Goal: Information Seeking & Learning: Find specific fact

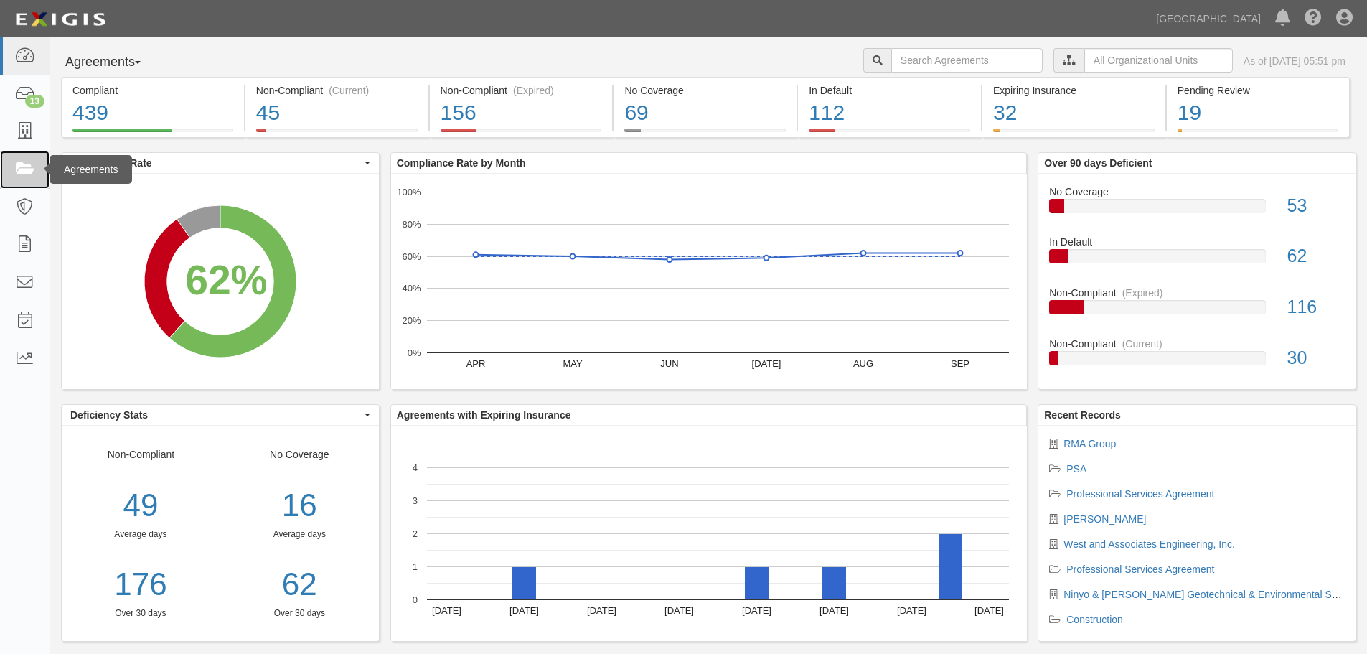
click at [32, 176] on icon at bounding box center [24, 169] width 20 height 17
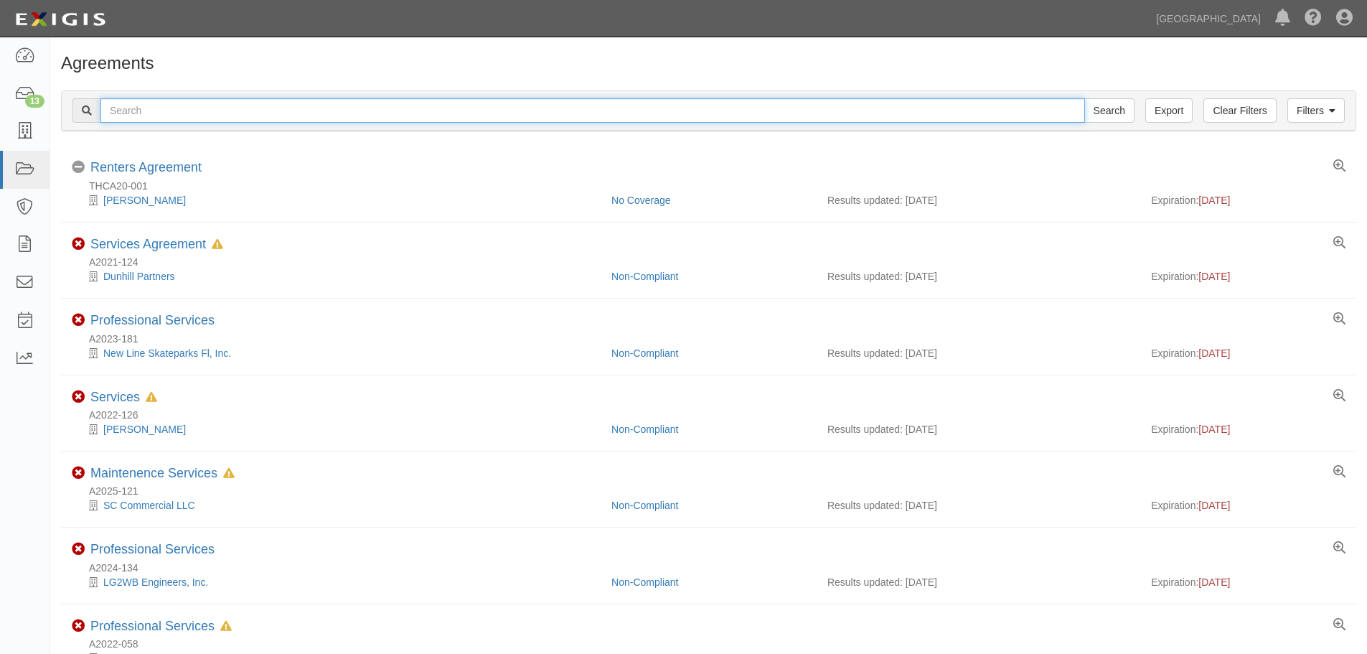
drag, startPoint x: 0, startPoint y: 0, endPoint x: 340, endPoint y: 109, distance: 357.1
click at [340, 109] on input "text" at bounding box center [592, 110] width 984 height 24
type input "rpw"
click at [1084, 98] on input "Search" at bounding box center [1109, 110] width 50 height 24
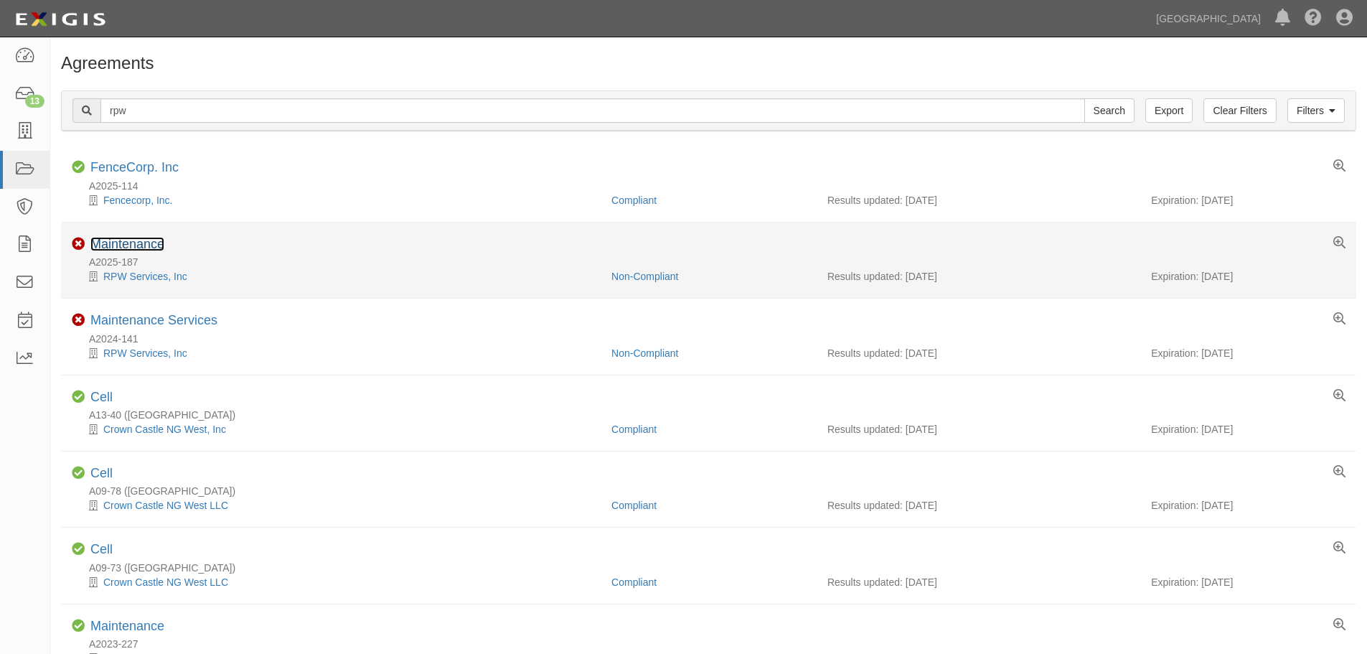
click at [142, 243] on link "Maintenance" at bounding box center [127, 244] width 74 height 14
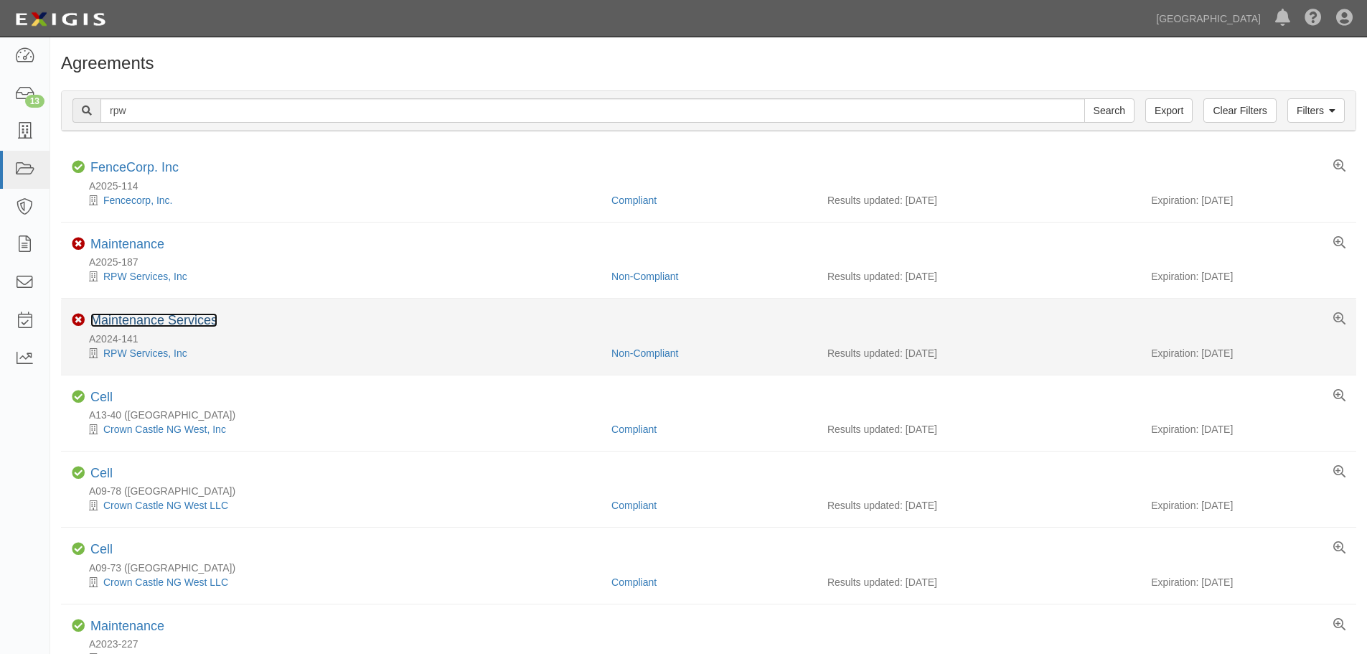
click at [164, 315] on link "Maintenance Services" at bounding box center [153, 320] width 127 height 14
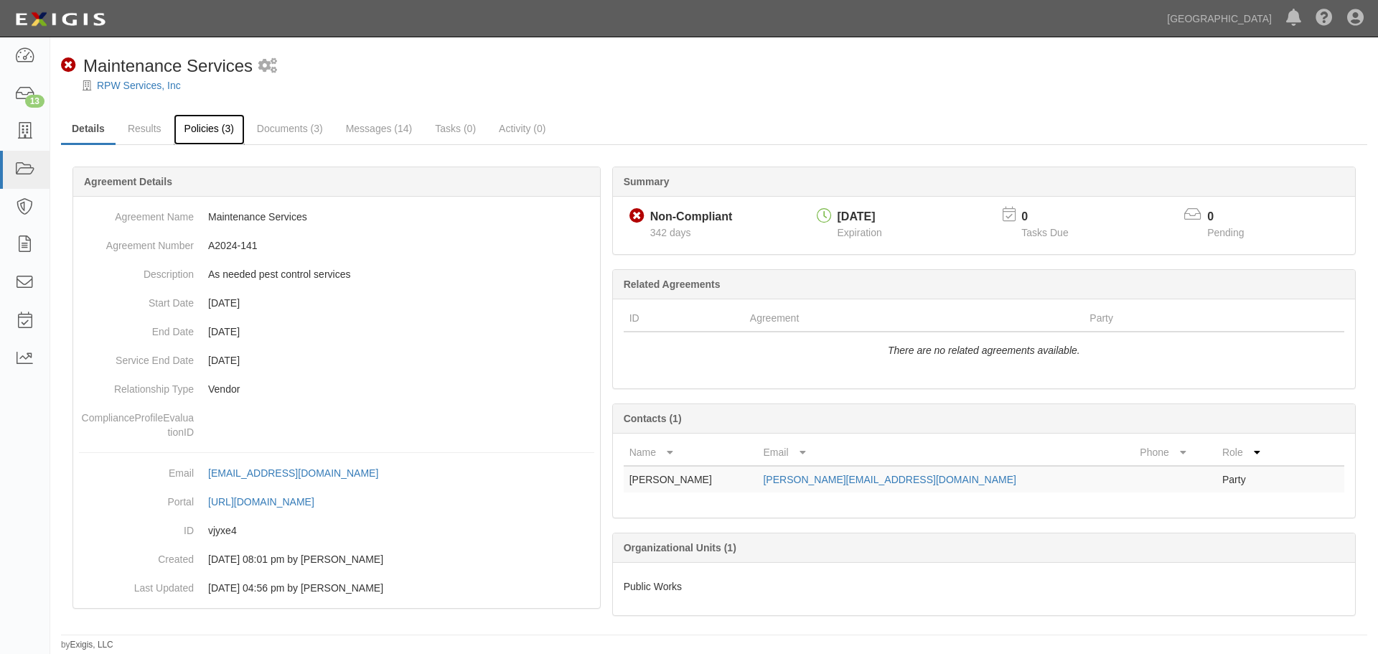
click at [215, 136] on link "Policies (3)" at bounding box center [209, 129] width 71 height 31
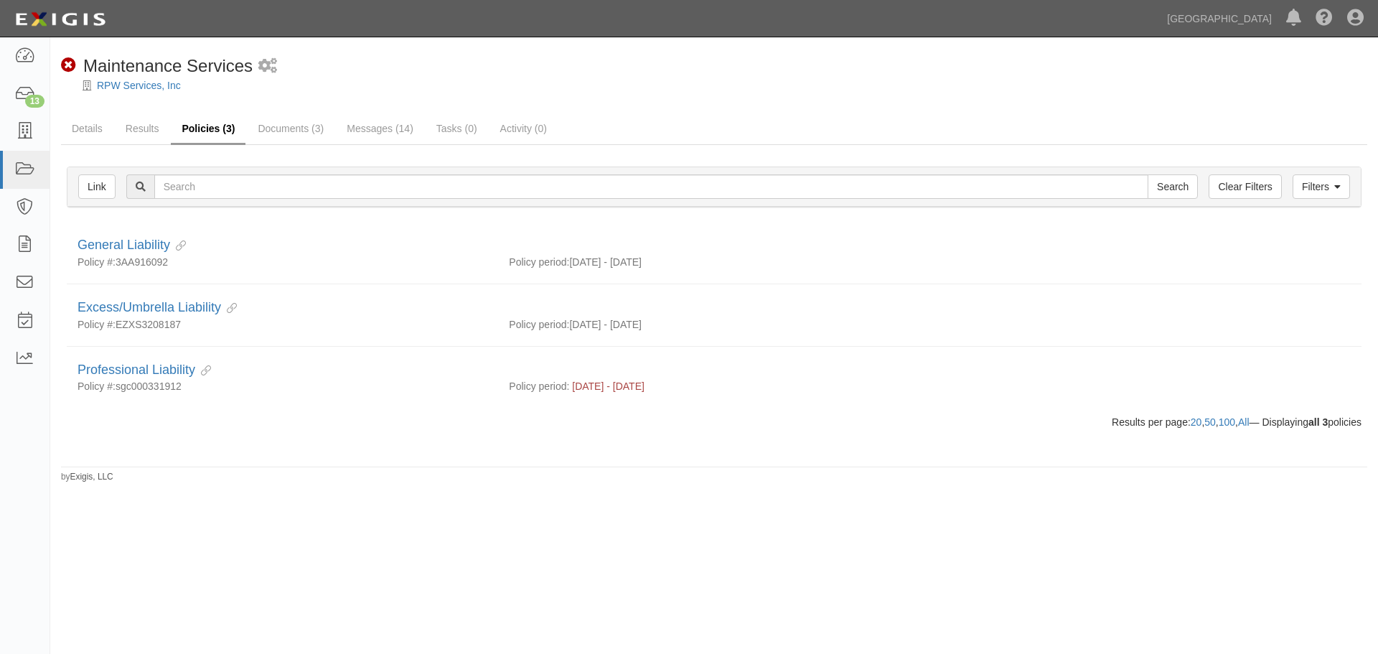
click at [171, 131] on link "Policies (3)" at bounding box center [208, 129] width 75 height 31
click at [147, 131] on link "Results" at bounding box center [142, 129] width 55 height 31
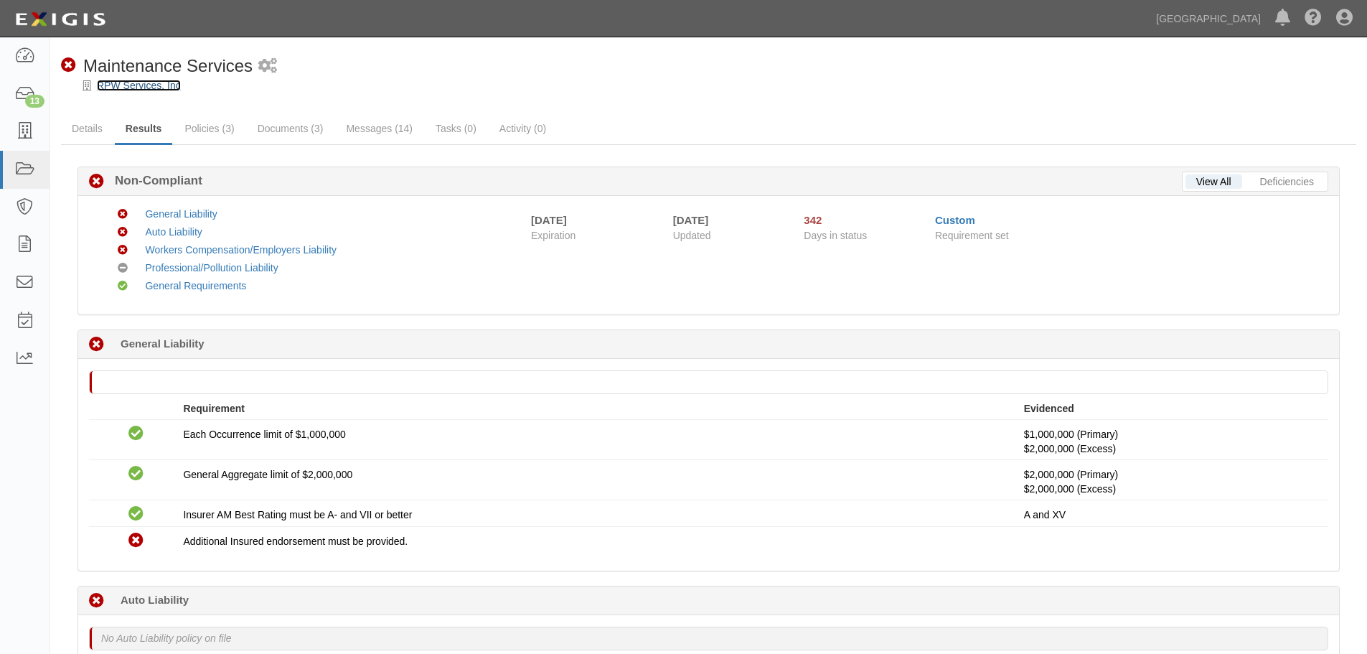
click at [173, 84] on link "RPW Services, Inc" at bounding box center [139, 85] width 84 height 11
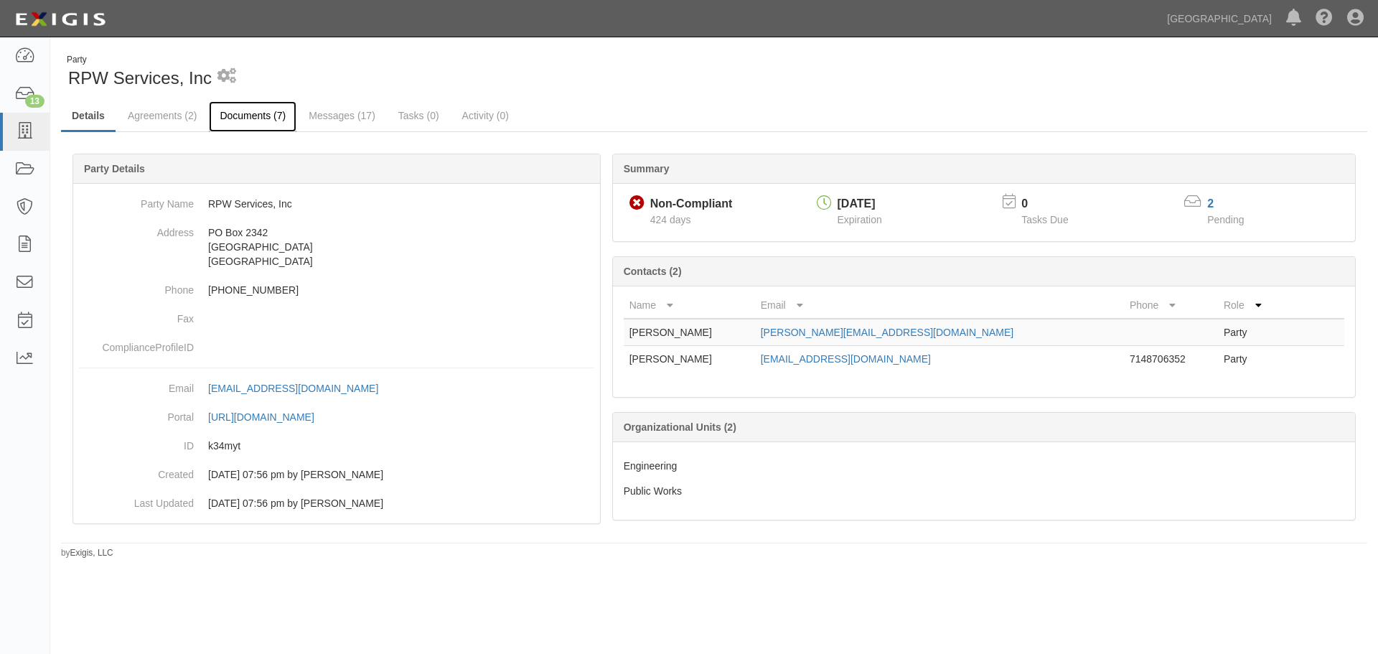
click at [260, 113] on link "Documents (7)" at bounding box center [253, 116] width 88 height 31
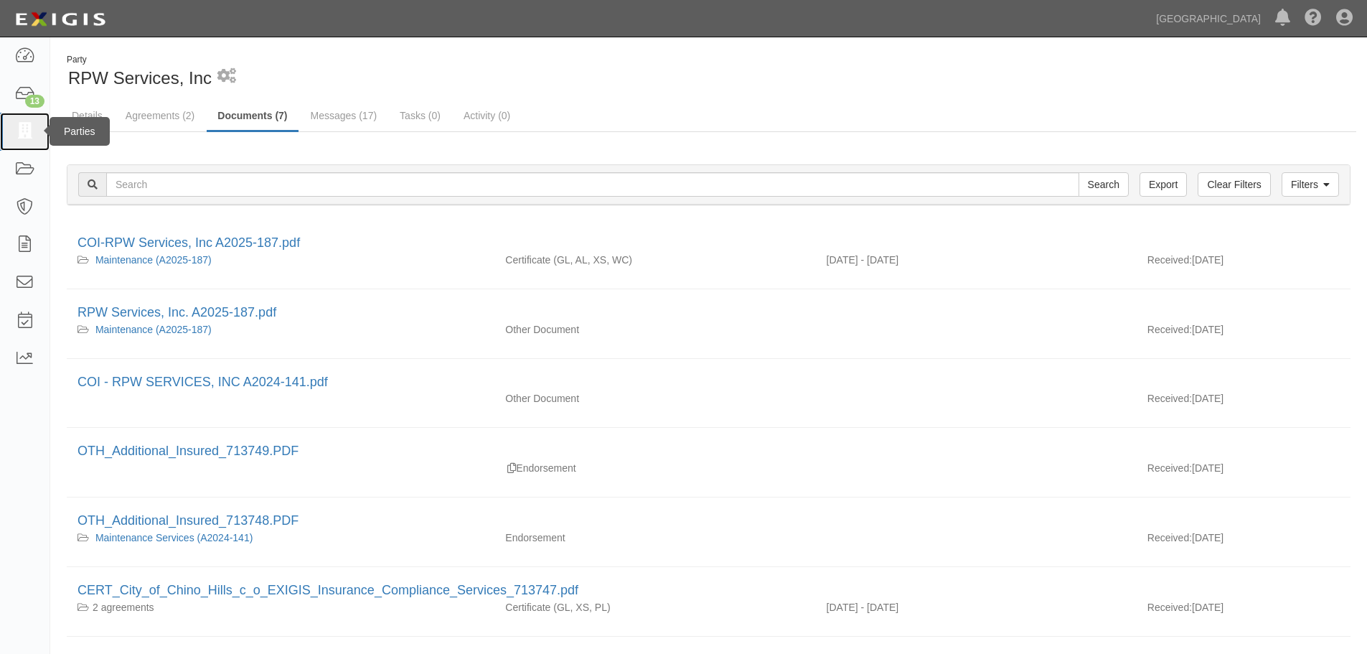
click at [14, 128] on link at bounding box center [25, 132] width 50 height 38
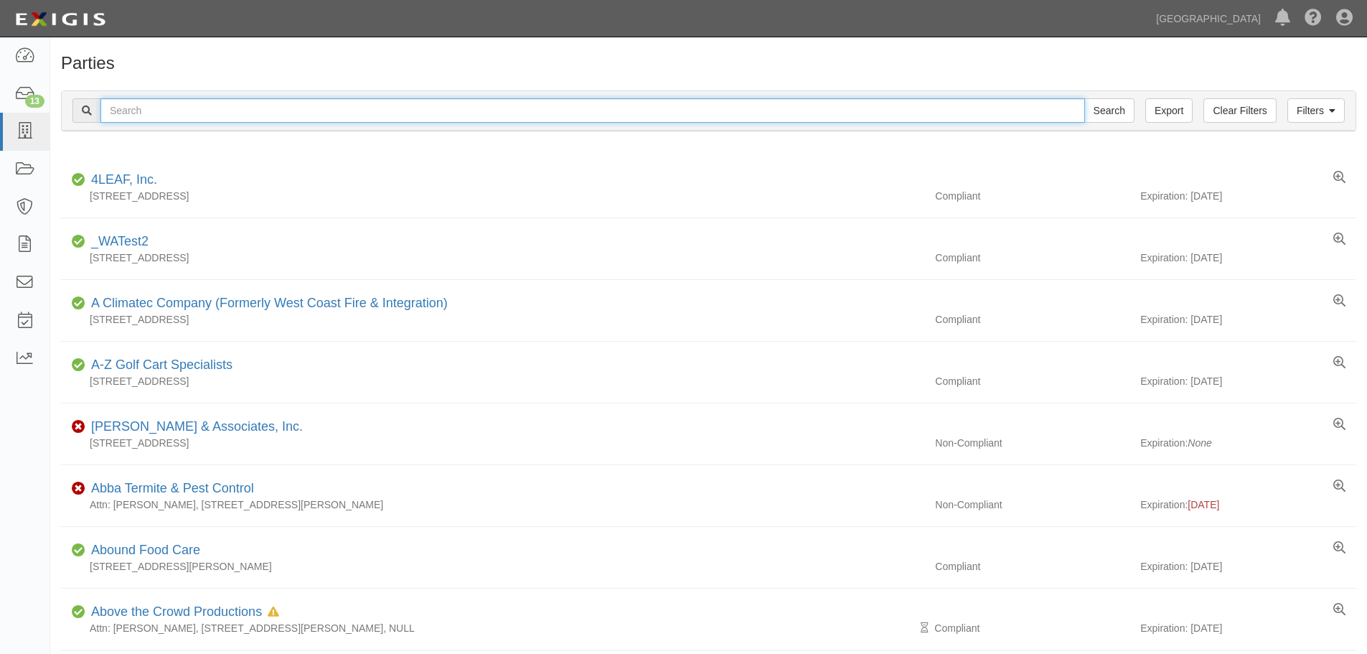
click at [171, 108] on input "text" at bounding box center [592, 110] width 984 height 24
type input "rpw services"
click at [1084, 98] on input "Search" at bounding box center [1109, 110] width 50 height 24
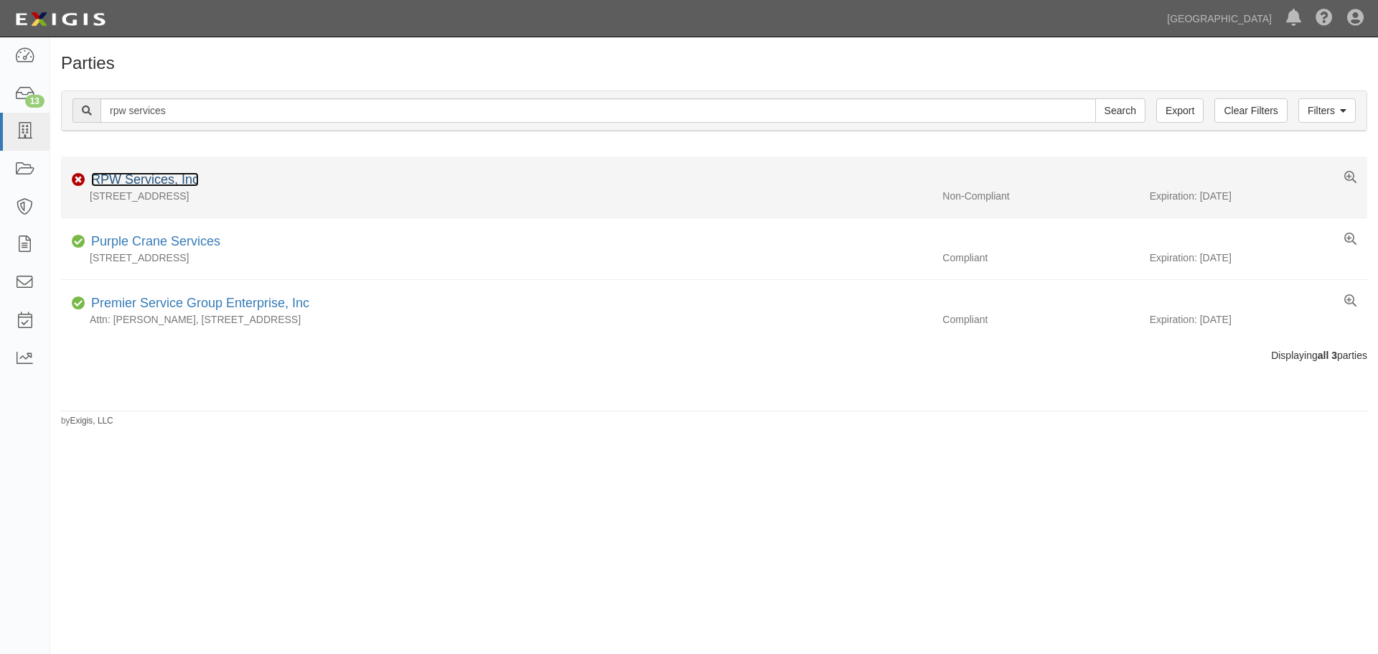
click at [159, 178] on link "RPW Services, Inc" at bounding box center [145, 179] width 108 height 14
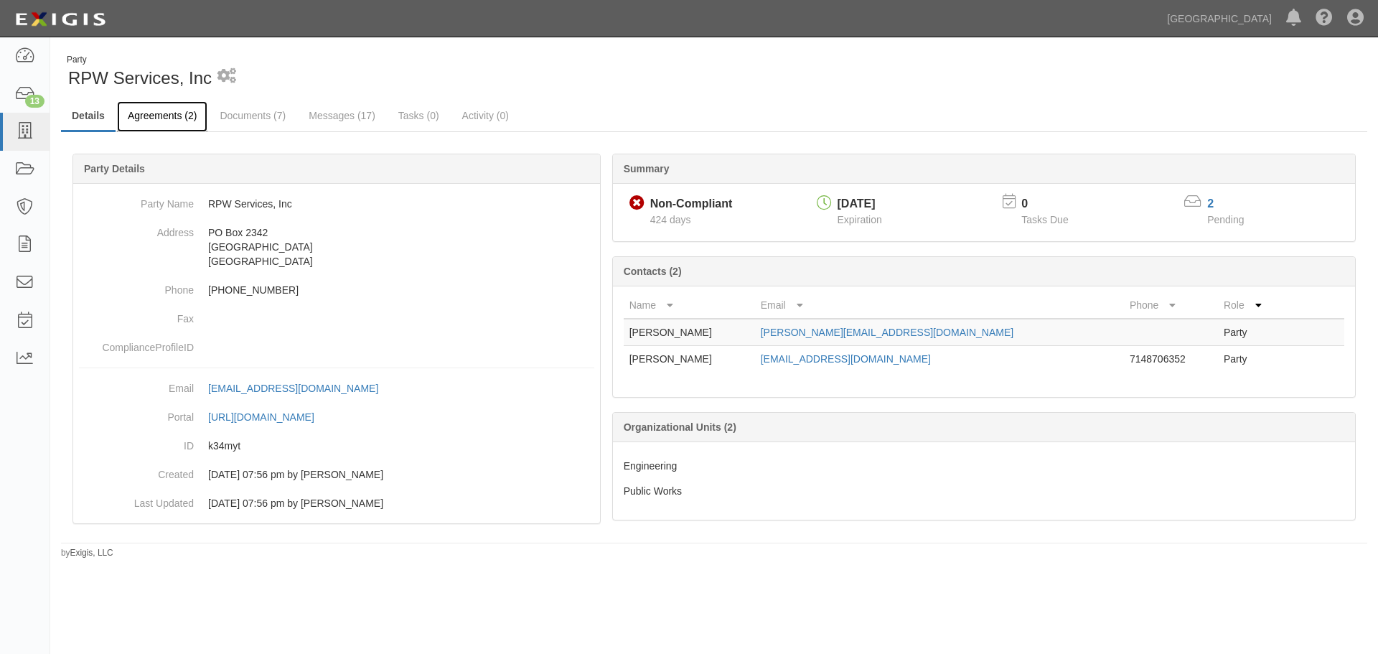
click at [152, 118] on link "Agreements (2)" at bounding box center [162, 116] width 90 height 31
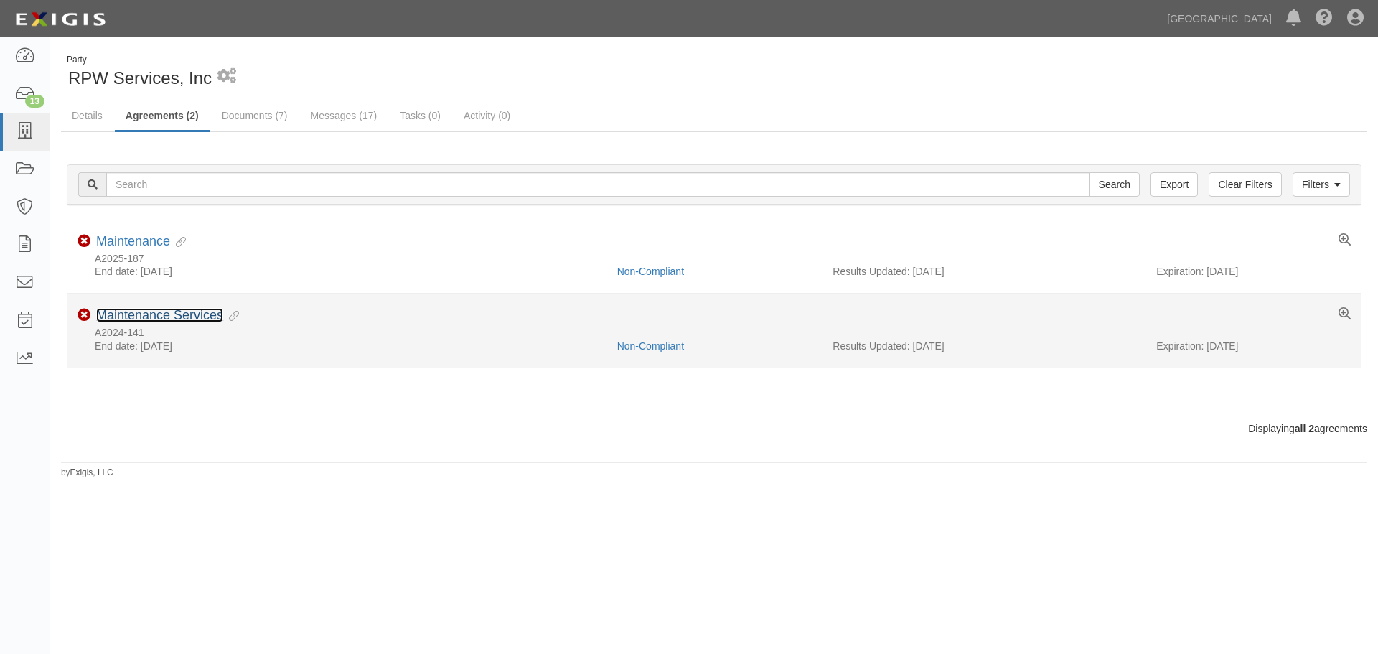
click at [186, 318] on link "Maintenance Services" at bounding box center [159, 315] width 127 height 14
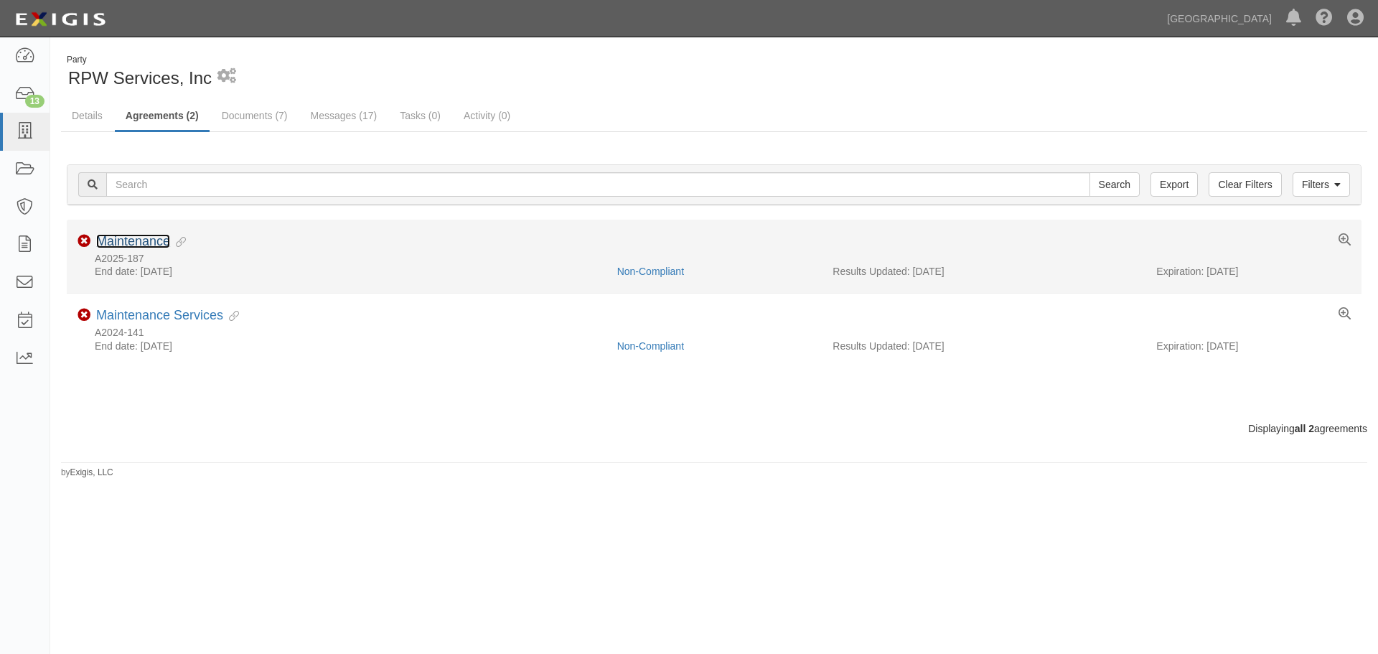
click at [138, 237] on link "Maintenance" at bounding box center [133, 241] width 74 height 14
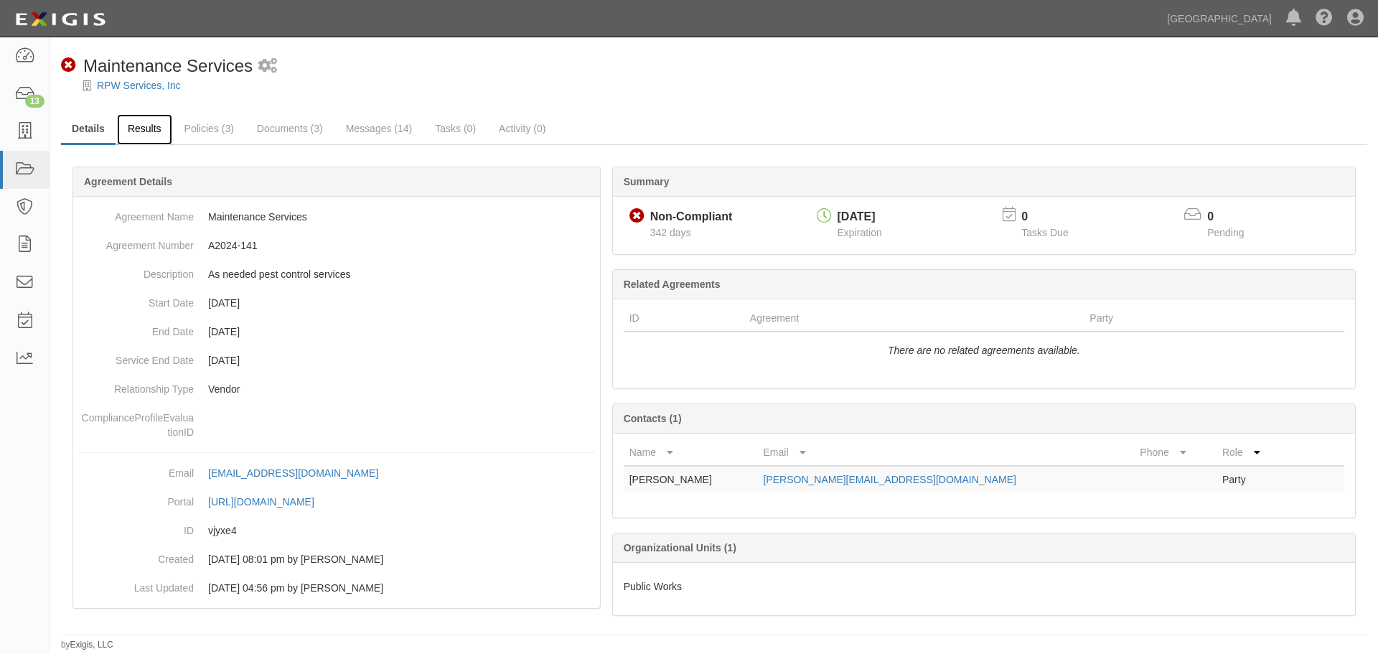
click at [122, 140] on link "Results" at bounding box center [144, 129] width 55 height 31
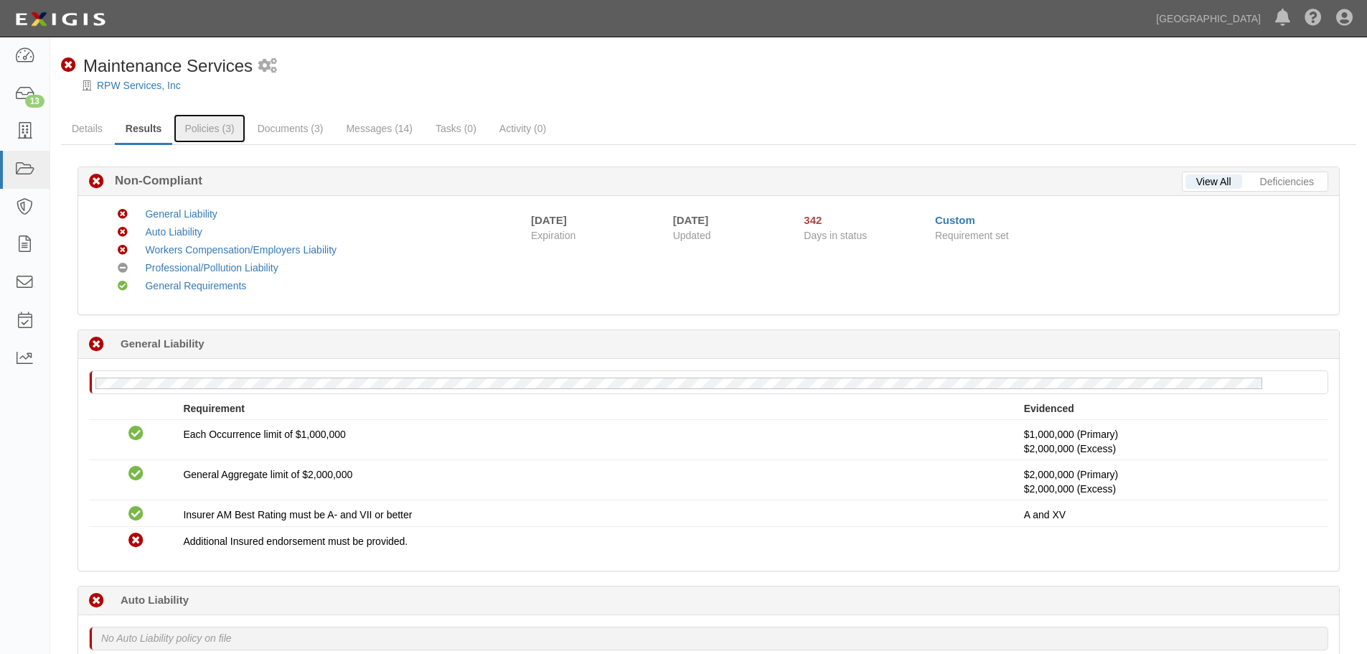
click at [194, 136] on link "Policies (3)" at bounding box center [209, 128] width 71 height 29
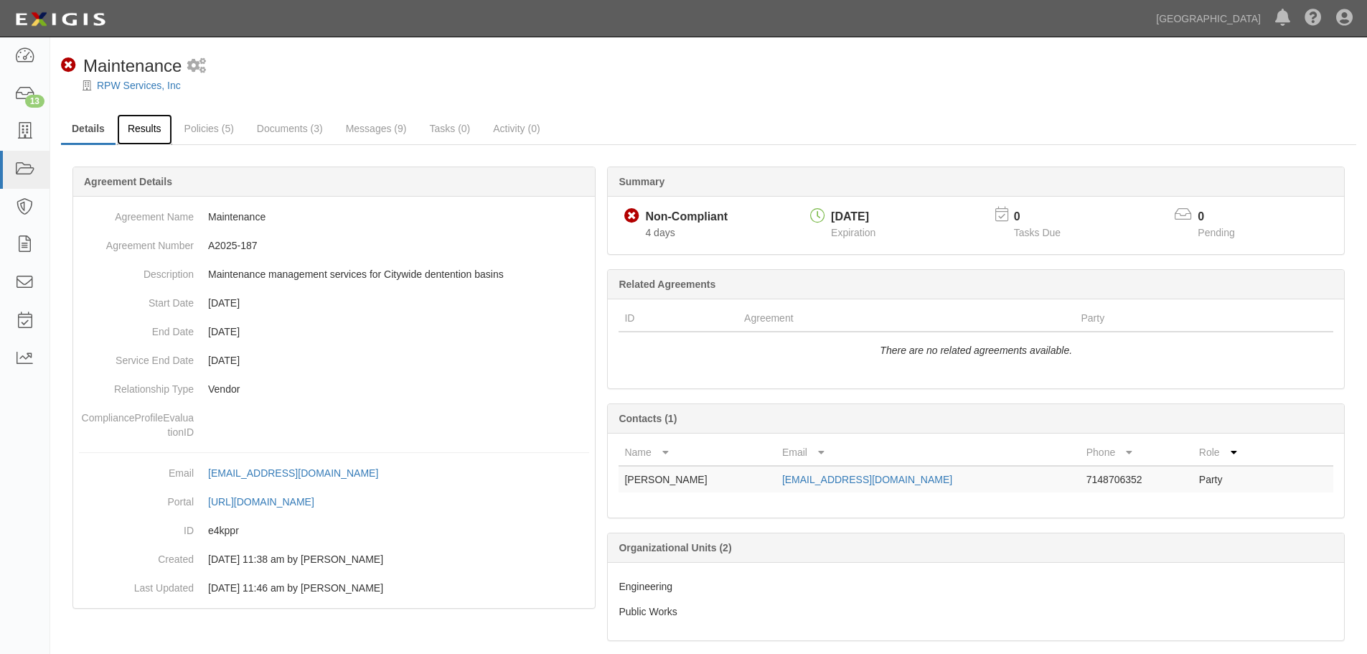
click at [162, 138] on link "Results" at bounding box center [144, 129] width 55 height 31
click at [189, 132] on link "Policies (5)" at bounding box center [209, 129] width 71 height 31
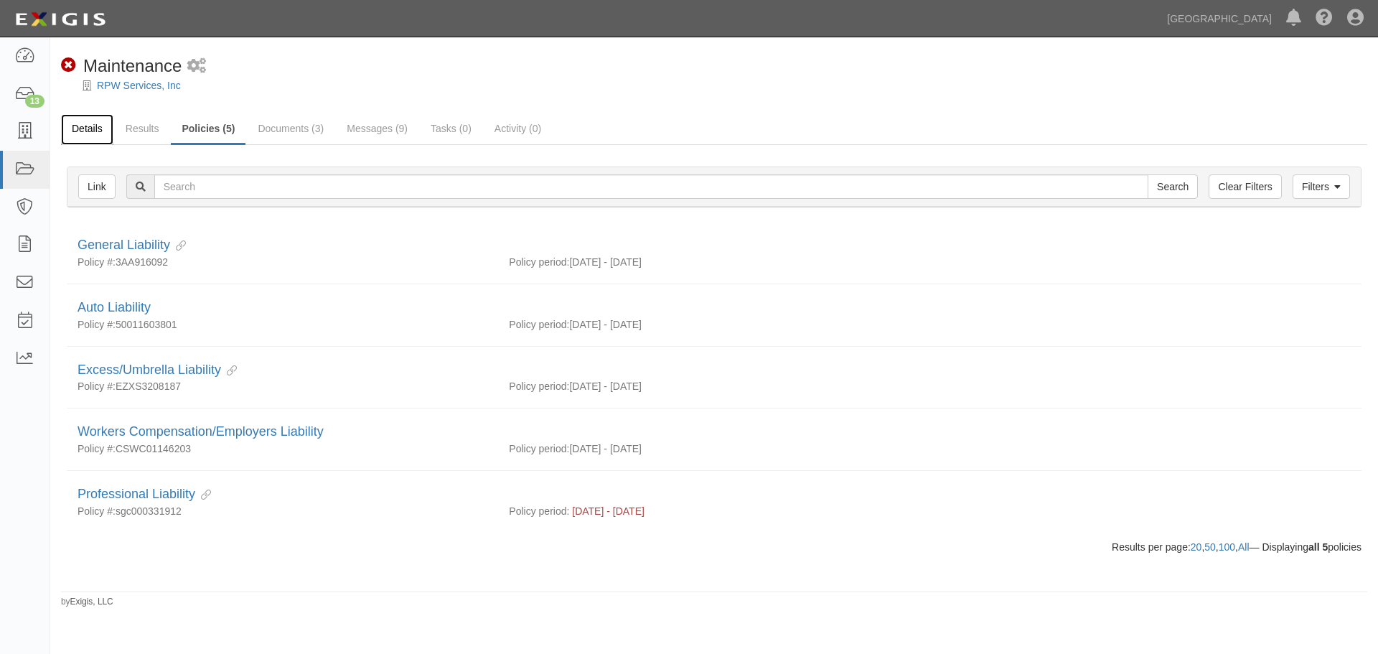
click at [87, 133] on link "Details" at bounding box center [87, 129] width 52 height 31
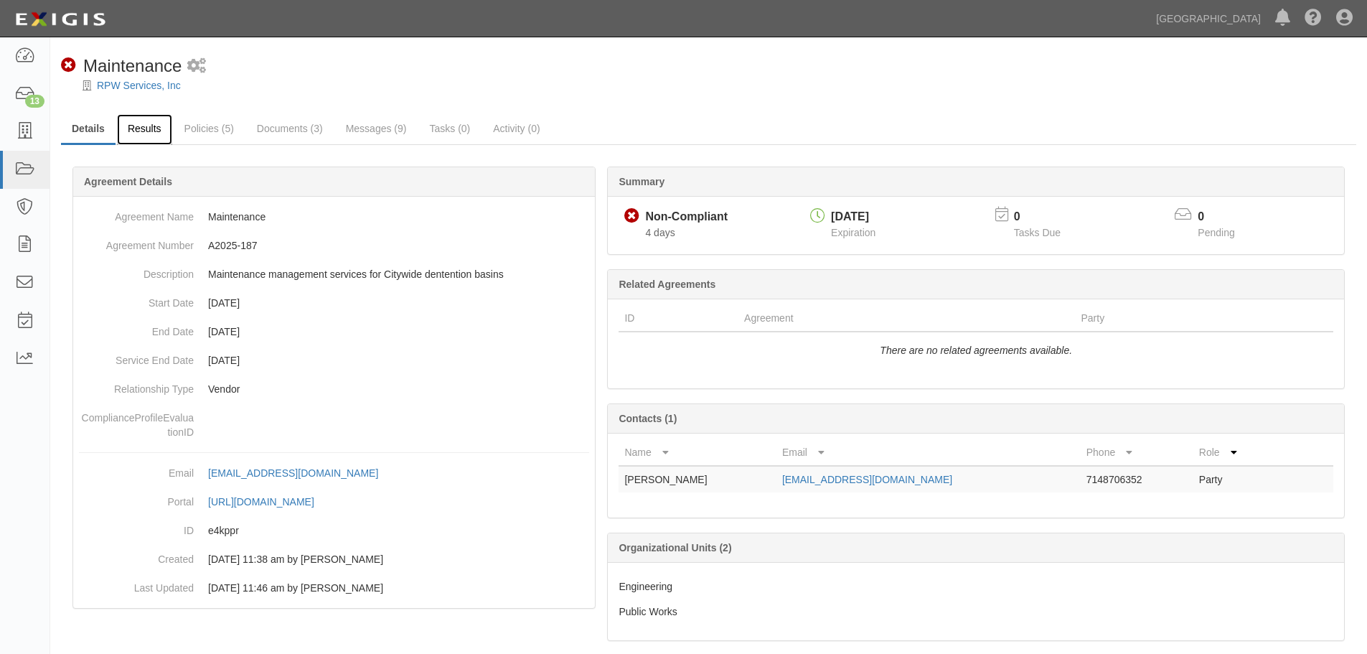
click at [161, 136] on link "Results" at bounding box center [144, 129] width 55 height 31
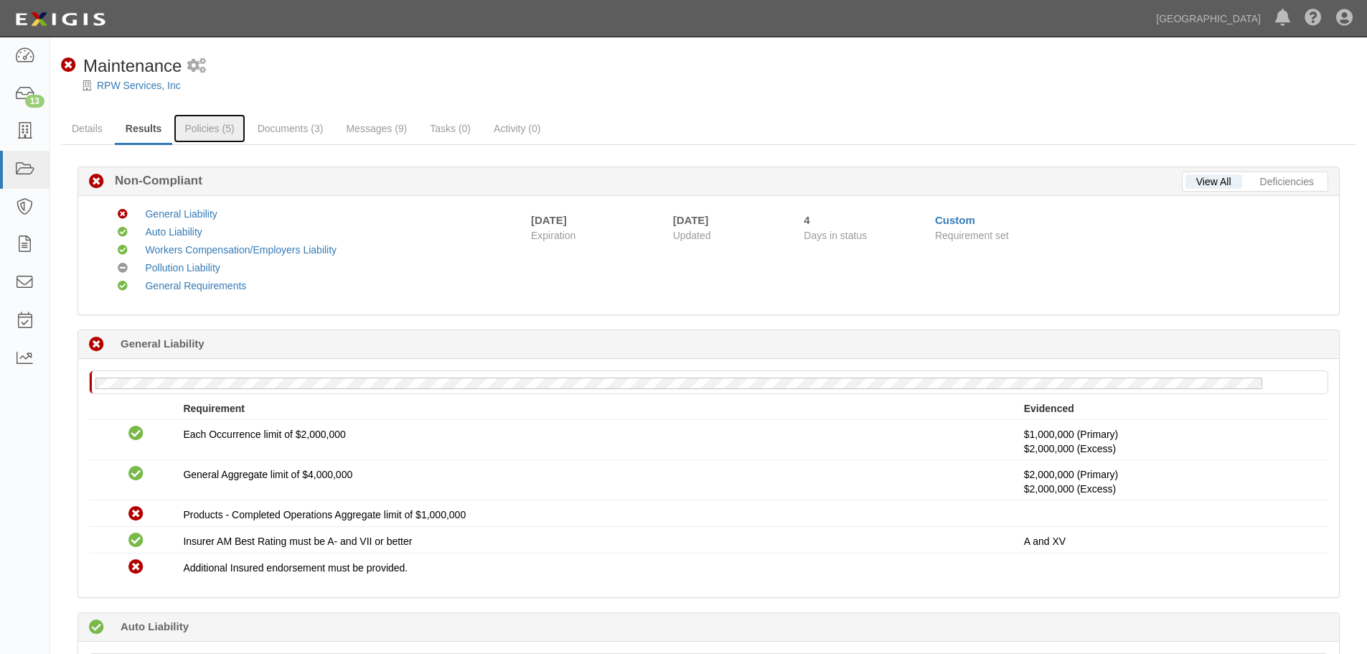
click at [190, 132] on link "Policies (5)" at bounding box center [209, 128] width 71 height 29
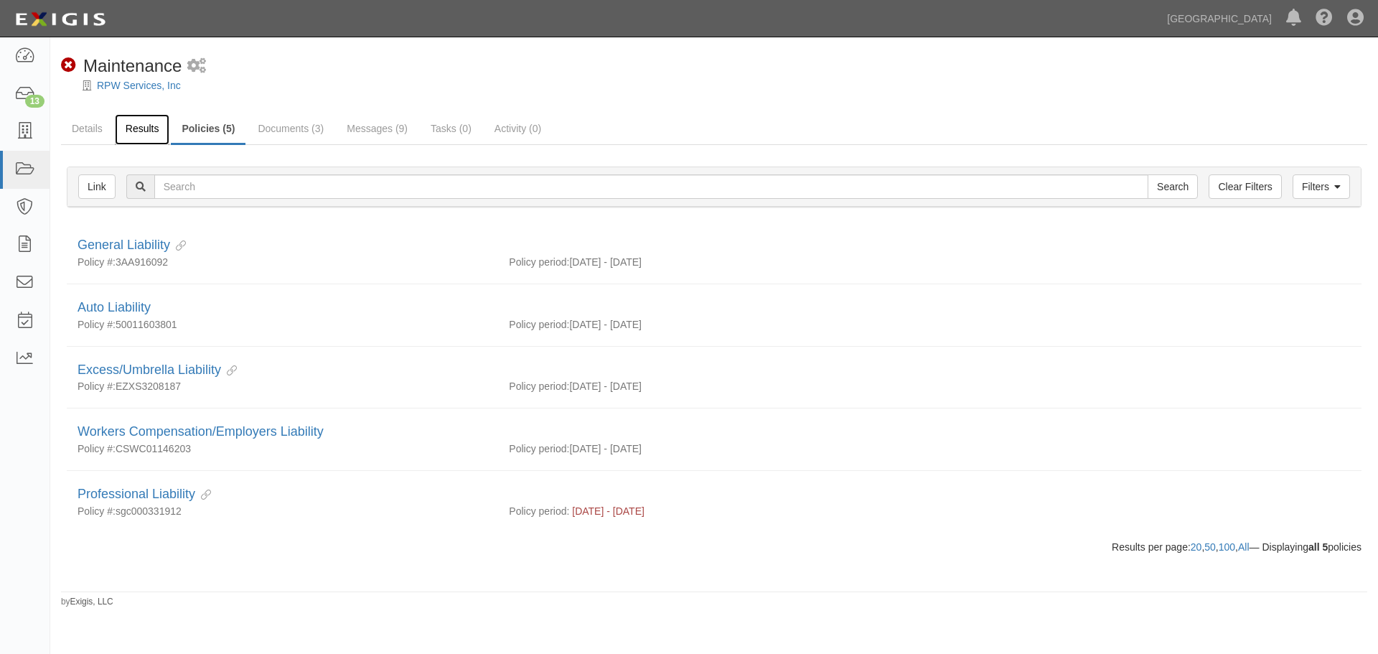
click at [141, 126] on link "Results" at bounding box center [142, 129] width 55 height 31
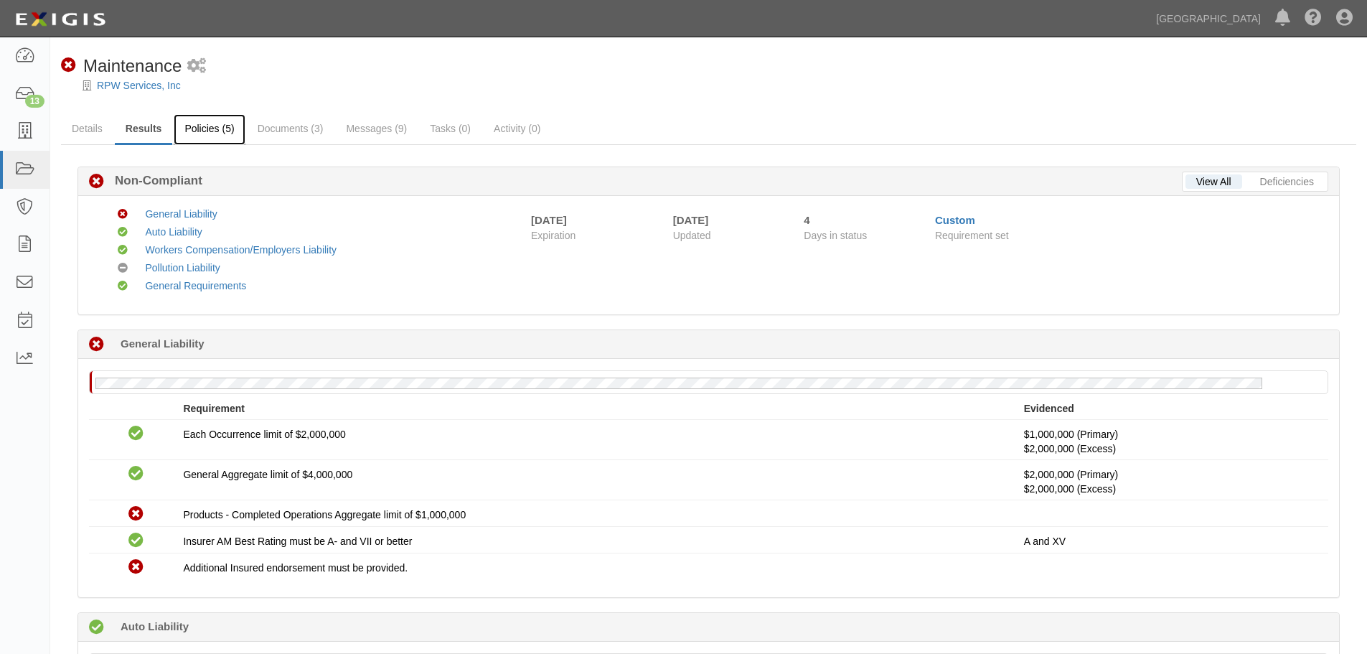
click at [204, 125] on link "Policies (5)" at bounding box center [209, 129] width 71 height 31
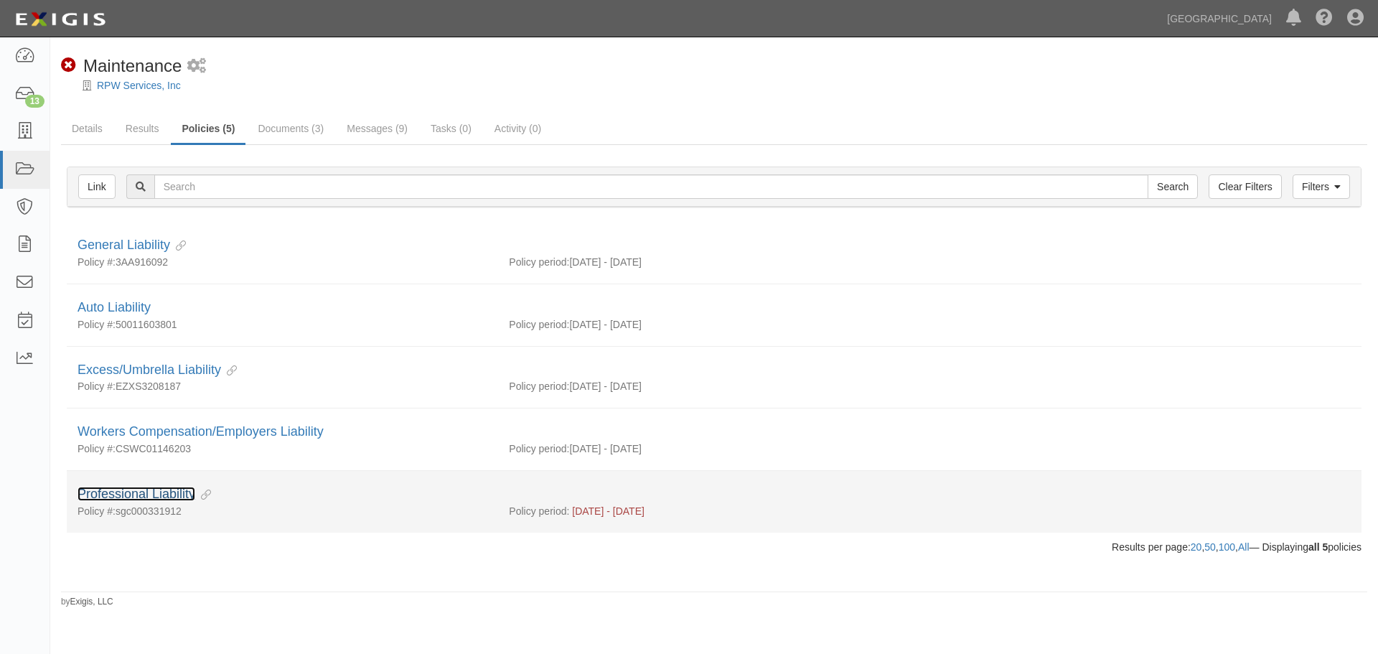
click at [149, 494] on link "Professional Liability" at bounding box center [136, 493] width 118 height 14
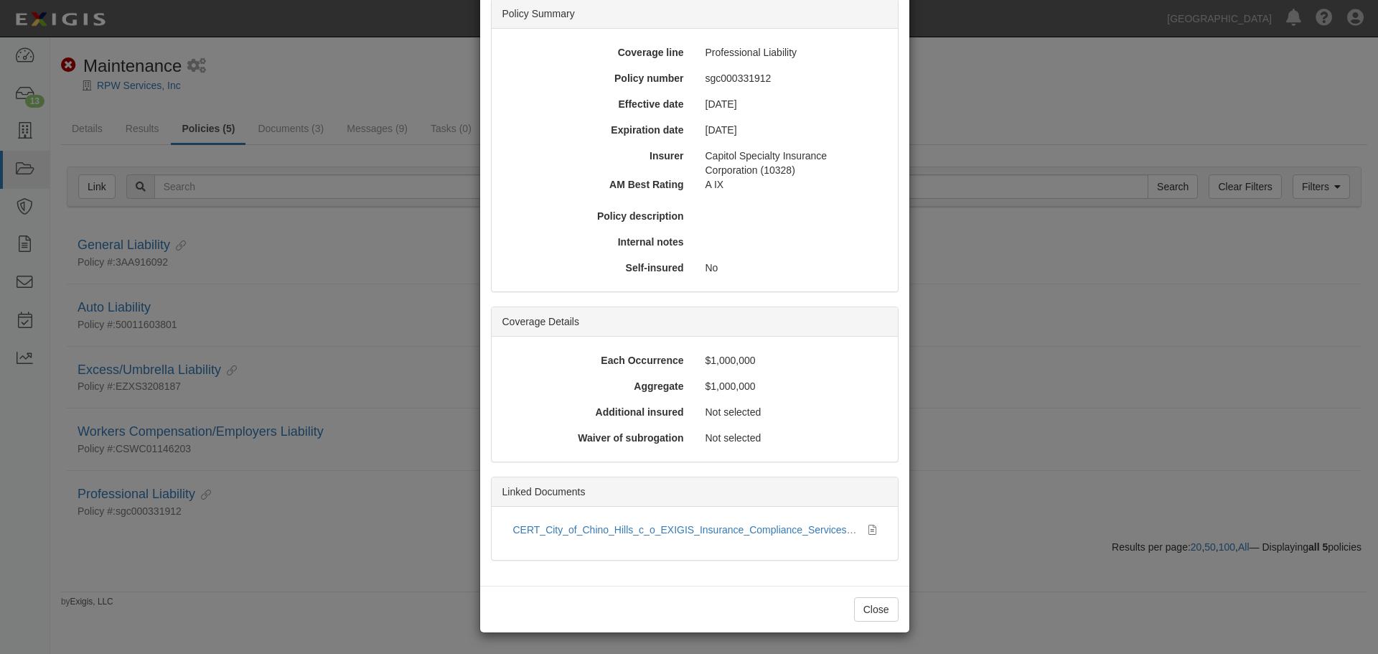
scroll to position [87, 0]
click at [873, 608] on button "Close" at bounding box center [876, 608] width 44 height 24
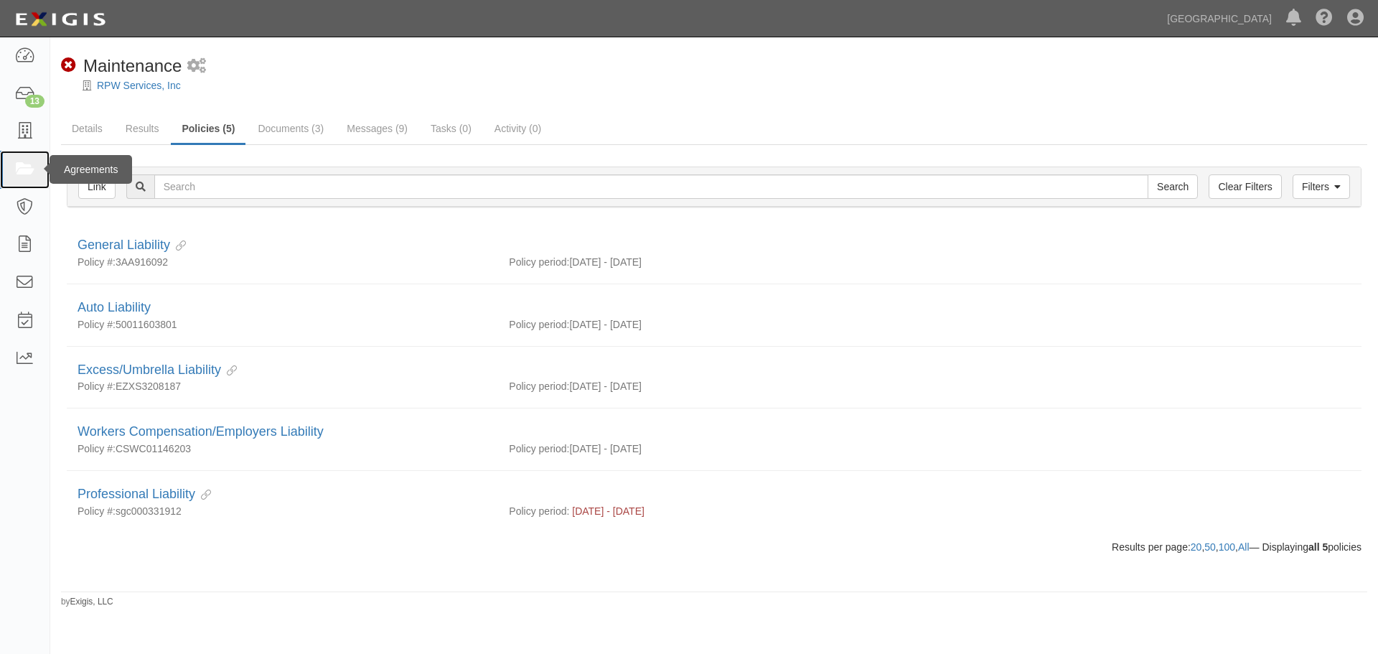
click at [36, 169] on link at bounding box center [25, 170] width 50 height 38
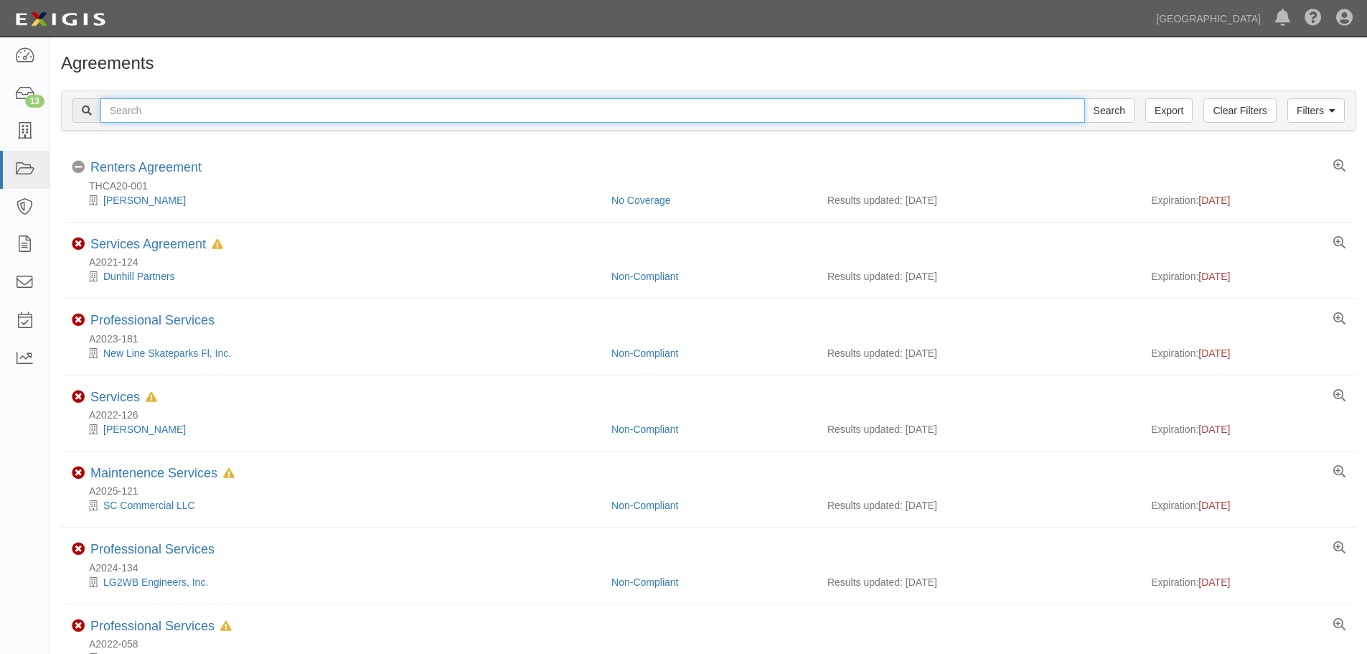
click at [366, 117] on input "text" at bounding box center [592, 110] width 984 height 24
type input "rma"
click at [1084, 98] on input "Search" at bounding box center [1109, 110] width 50 height 24
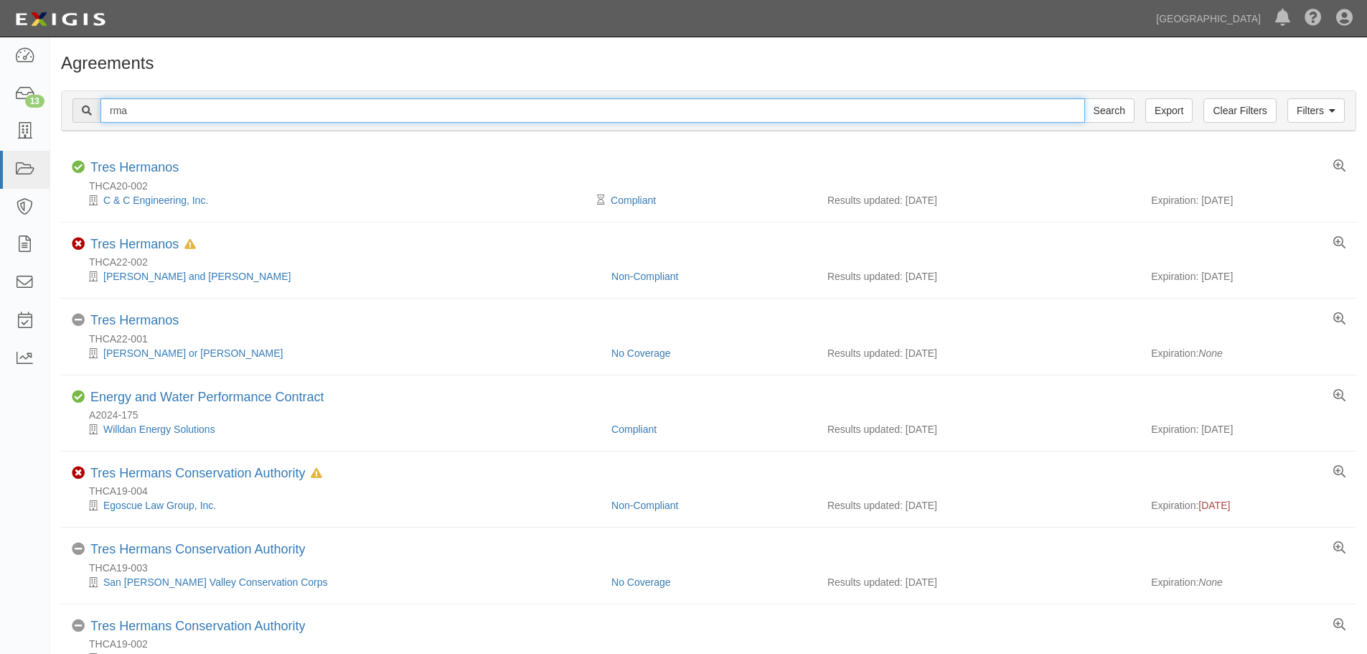
click at [192, 108] on input "rma" at bounding box center [592, 110] width 984 height 24
type input "rma group"
click at [1084, 98] on input "Search" at bounding box center [1109, 110] width 50 height 24
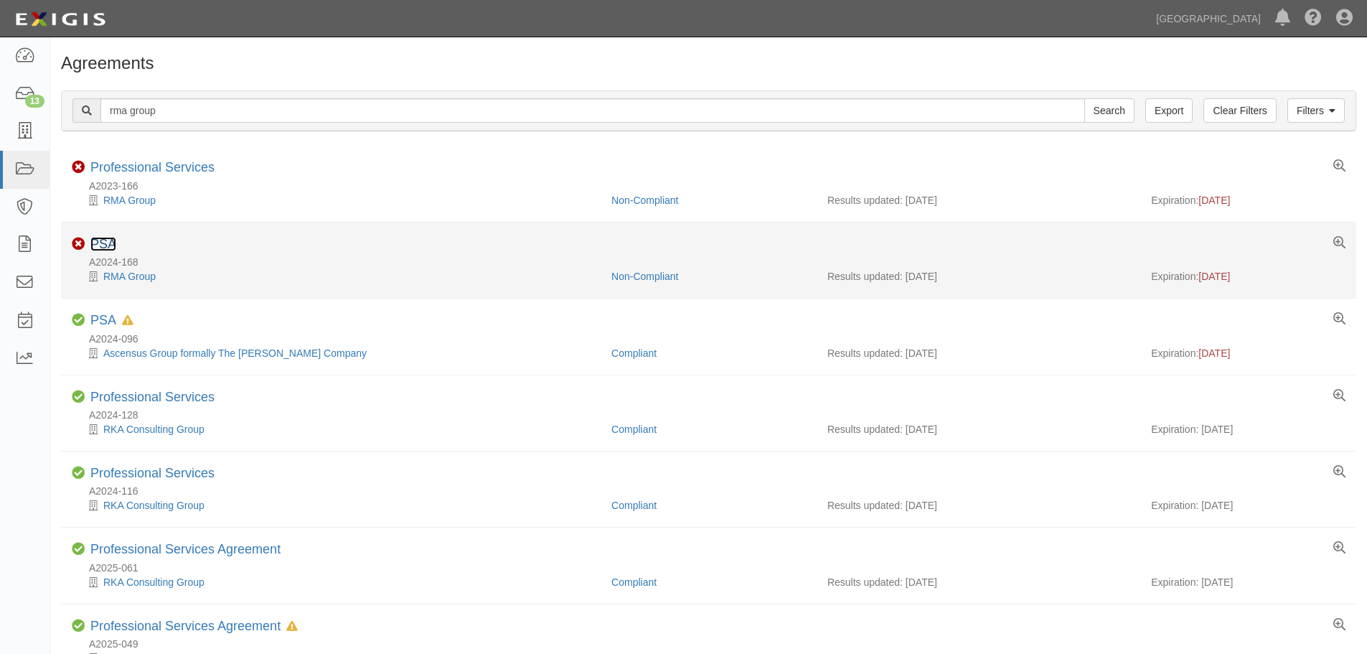
click at [105, 248] on link "PSA" at bounding box center [103, 244] width 26 height 14
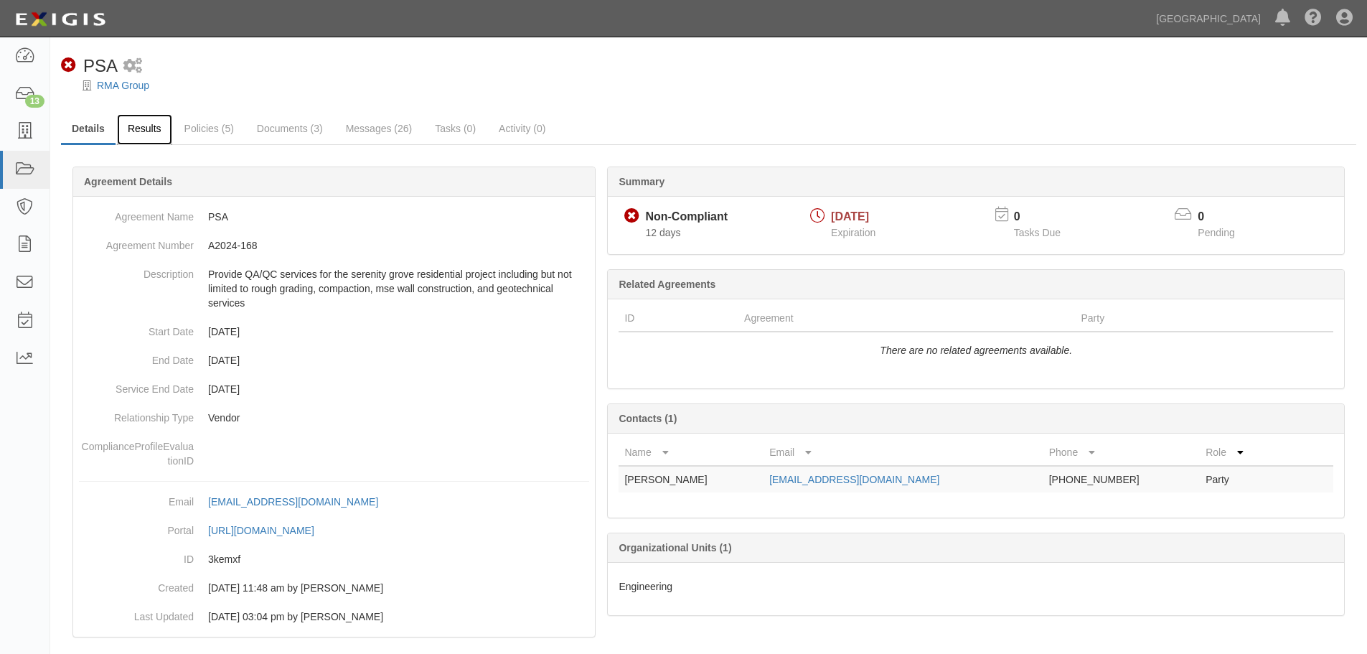
click at [162, 136] on link "Results" at bounding box center [144, 129] width 55 height 31
click at [204, 135] on link "Policies (5)" at bounding box center [209, 129] width 71 height 31
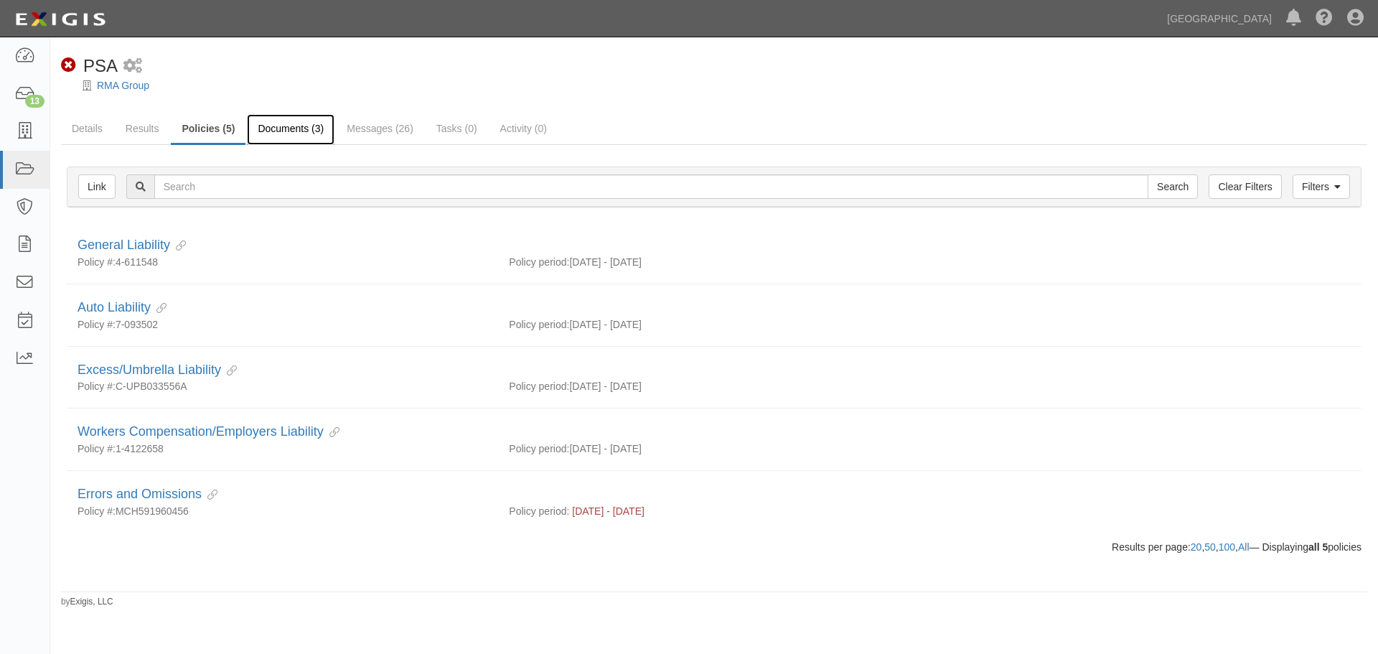
click at [291, 129] on link "Documents (3)" at bounding box center [291, 129] width 88 height 31
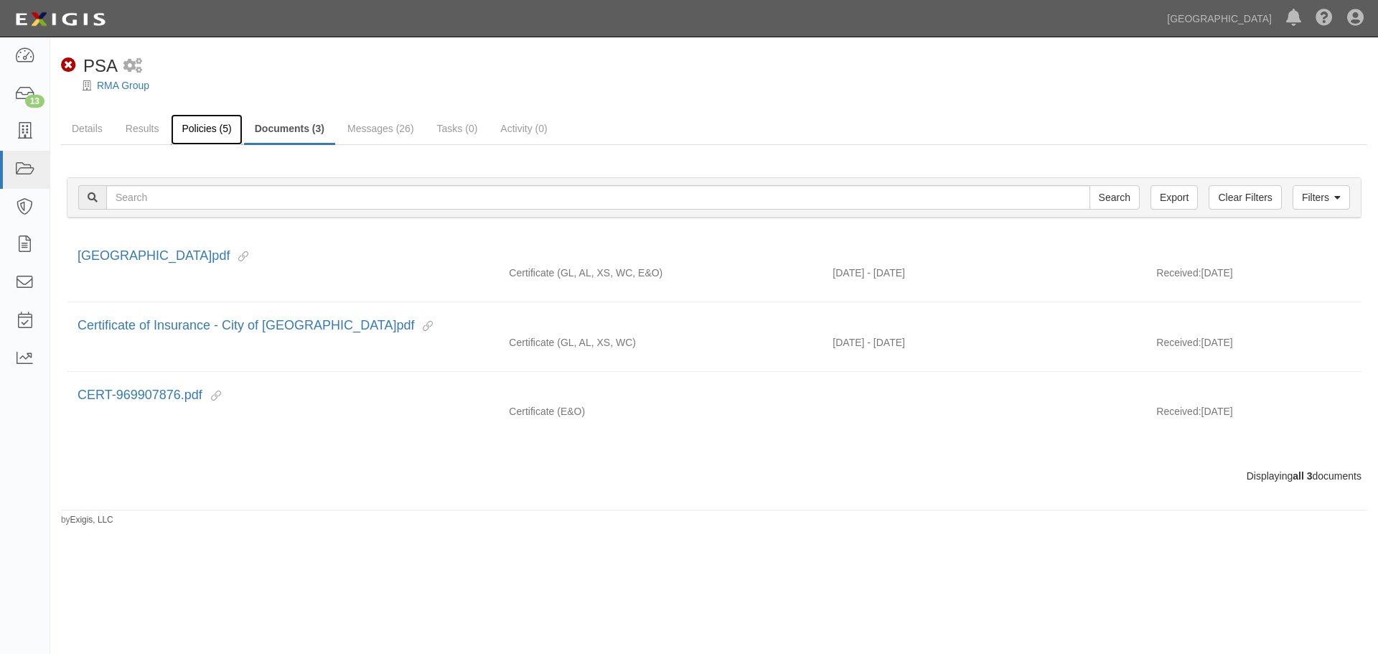
click at [225, 138] on link "Policies (5)" at bounding box center [206, 129] width 71 height 31
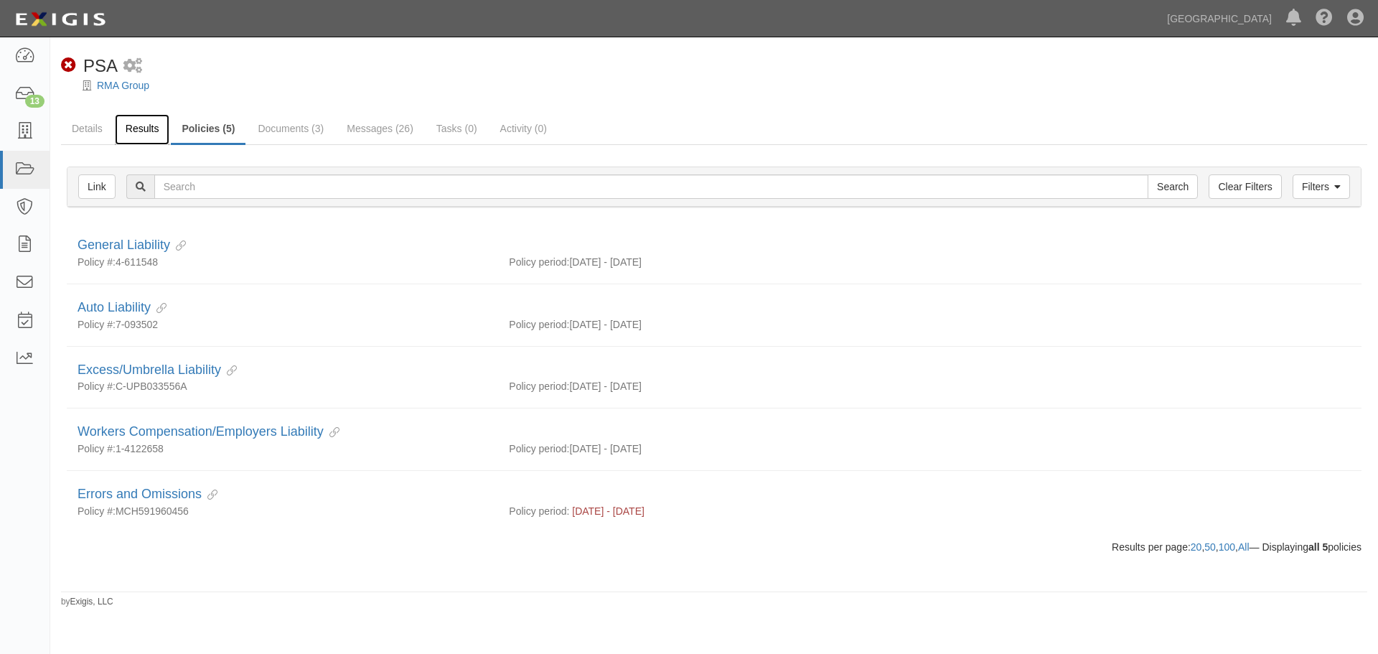
click at [161, 128] on link "Results" at bounding box center [142, 129] width 55 height 31
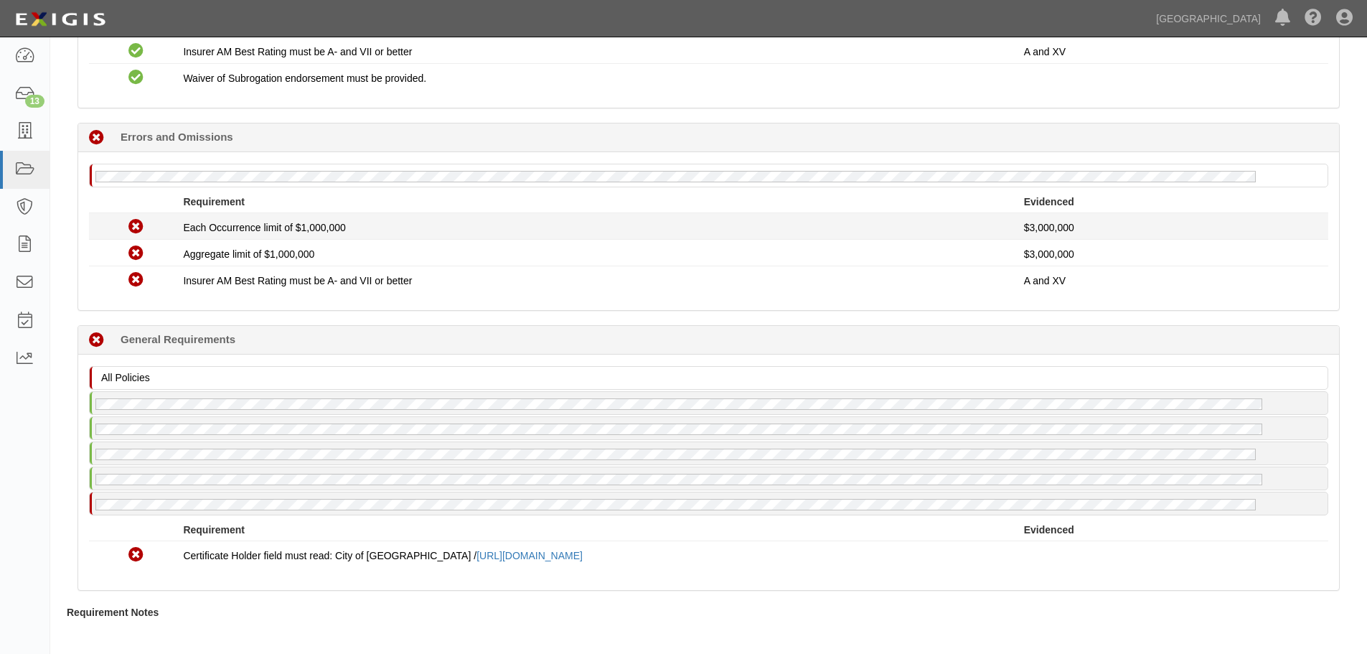
scroll to position [997, 0]
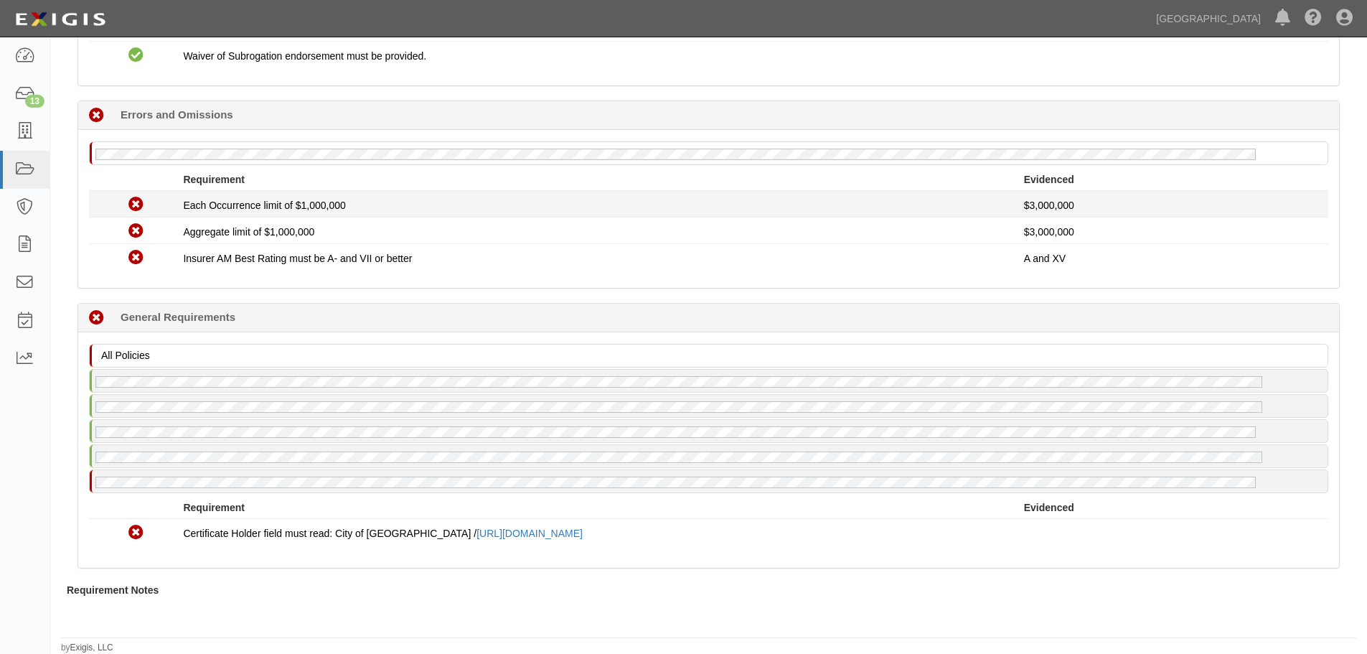
click at [293, 213] on div "Non-Compliant Each Occurrence limit of $1,000,000 $3,000,000" at bounding box center [708, 203] width 1261 height 19
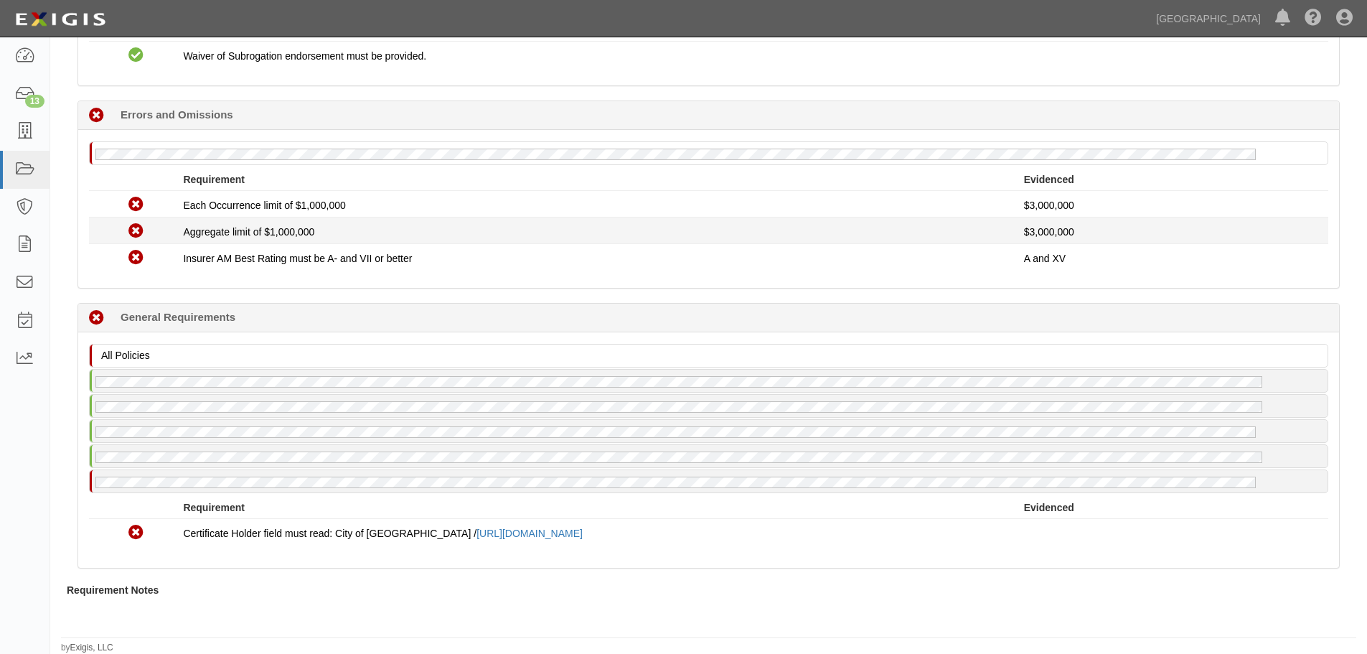
click at [292, 243] on li "Non-Compliant Aggregate limit of $1,000,000 $3,000,000" at bounding box center [708, 230] width 1239 height 27
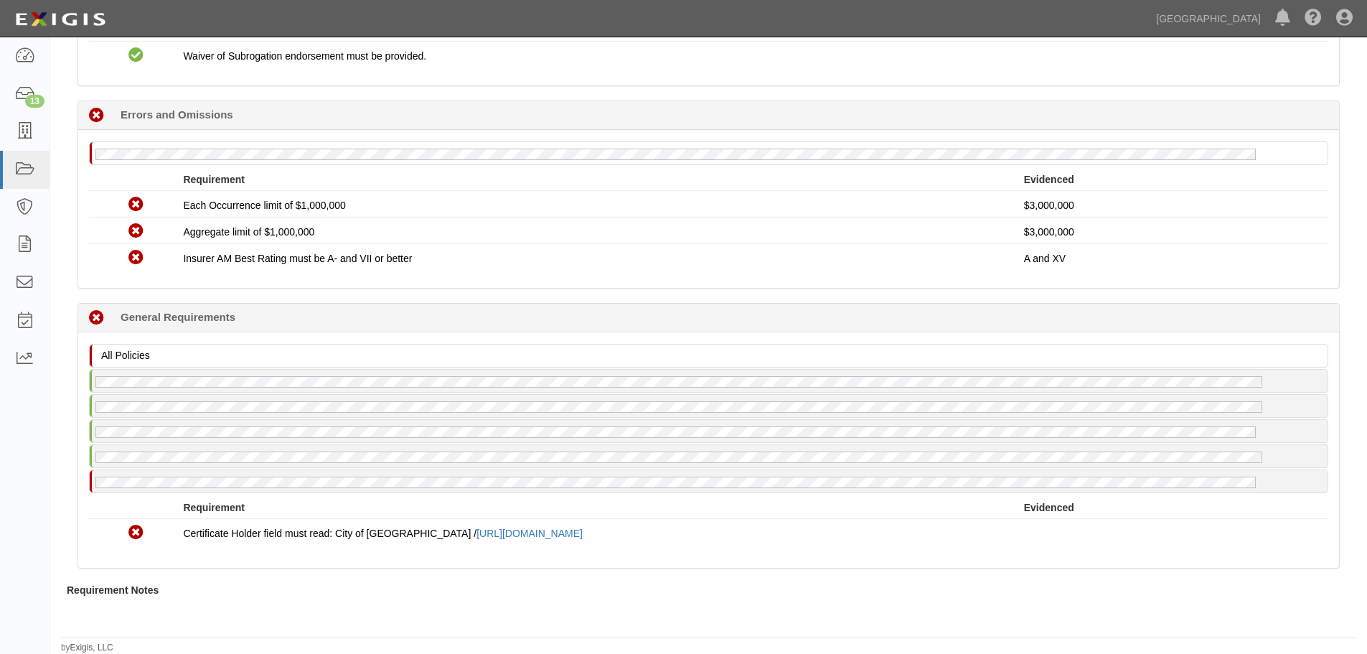
click at [287, 273] on div "No Errors and Omissions policy on file Requirement Evidenced No Coverage Each O…" at bounding box center [708, 209] width 1261 height 158
click at [298, 246] on li "Non-Compliant Insurer AM Best Rating must be A- and VII or better A and XV" at bounding box center [708, 257] width 1239 height 26
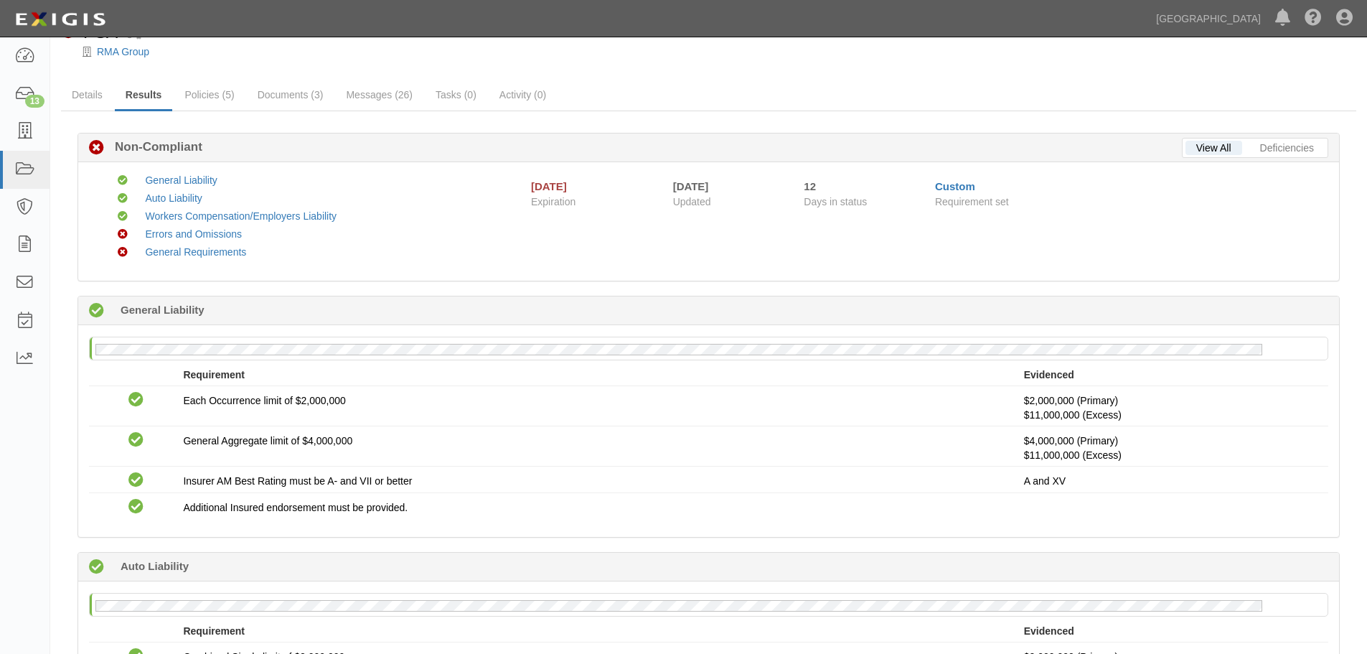
scroll to position [0, 0]
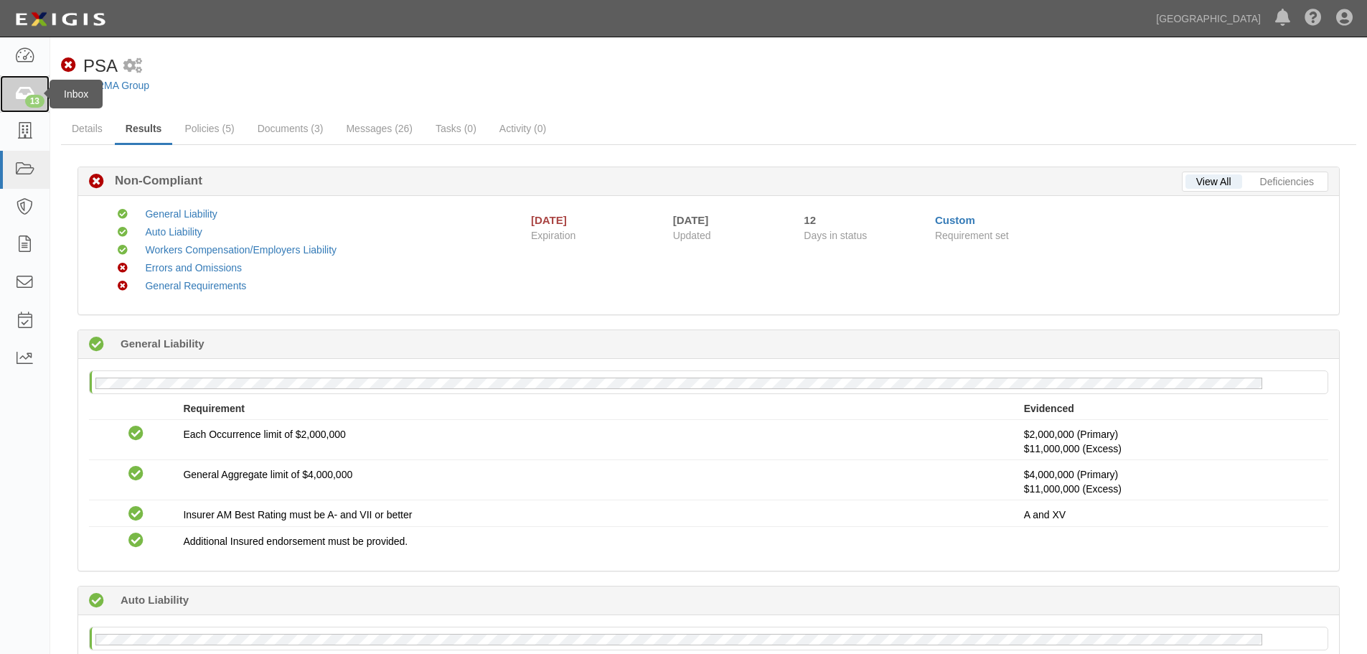
click at [26, 103] on div "13" at bounding box center [34, 101] width 19 height 13
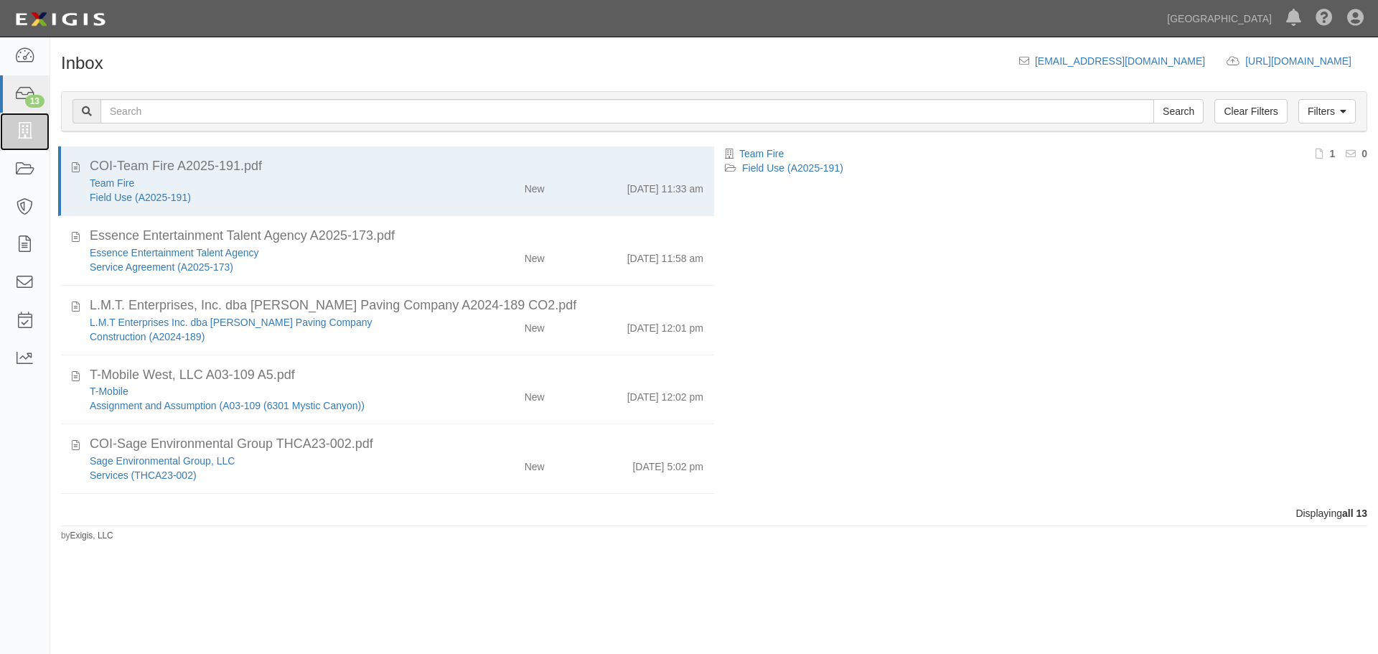
click at [34, 127] on icon at bounding box center [24, 131] width 20 height 17
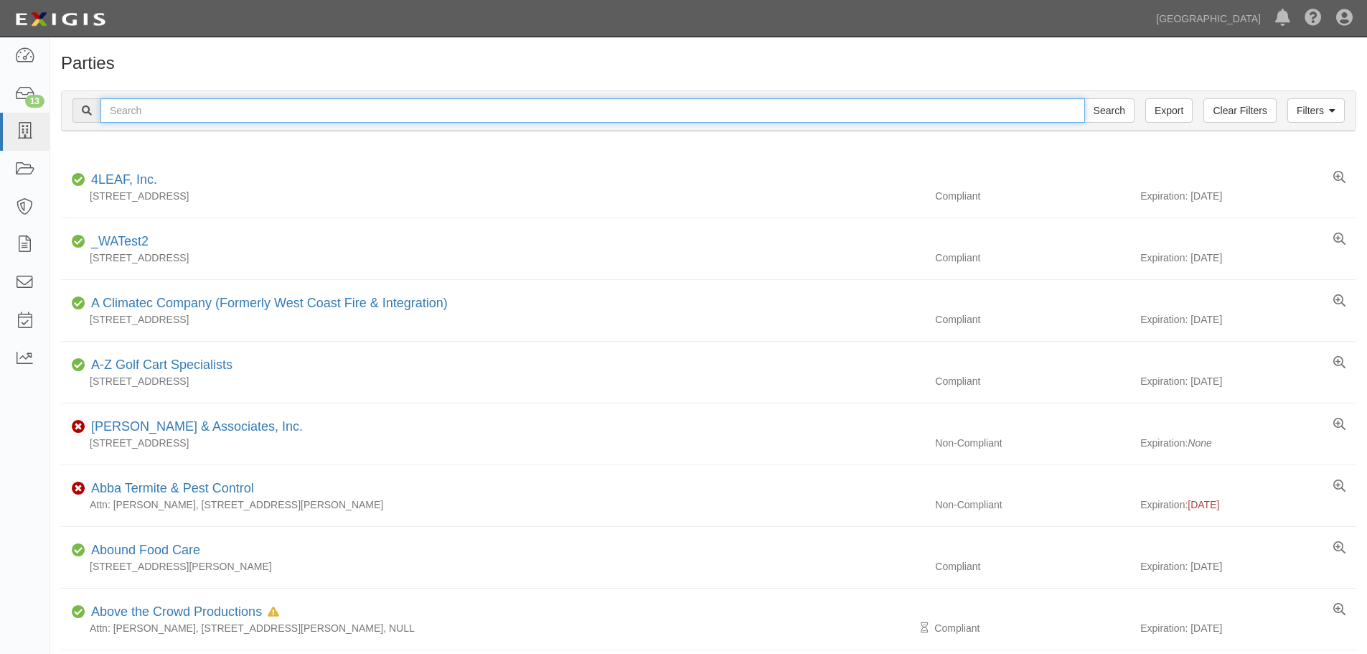
click at [384, 108] on input "text" at bounding box center [592, 110] width 984 height 24
type input "rpw"
click at [1084, 98] on input "Search" at bounding box center [1109, 110] width 50 height 24
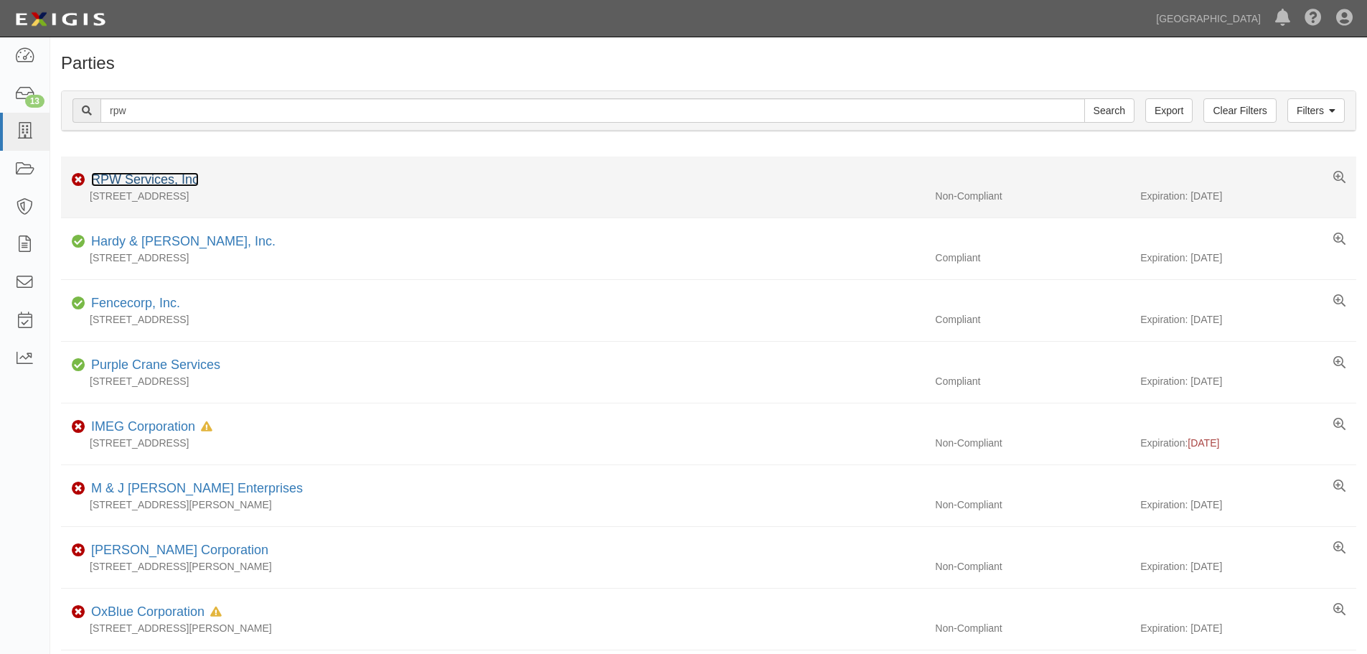
click at [188, 176] on link "RPW Services, Inc" at bounding box center [145, 179] width 108 height 14
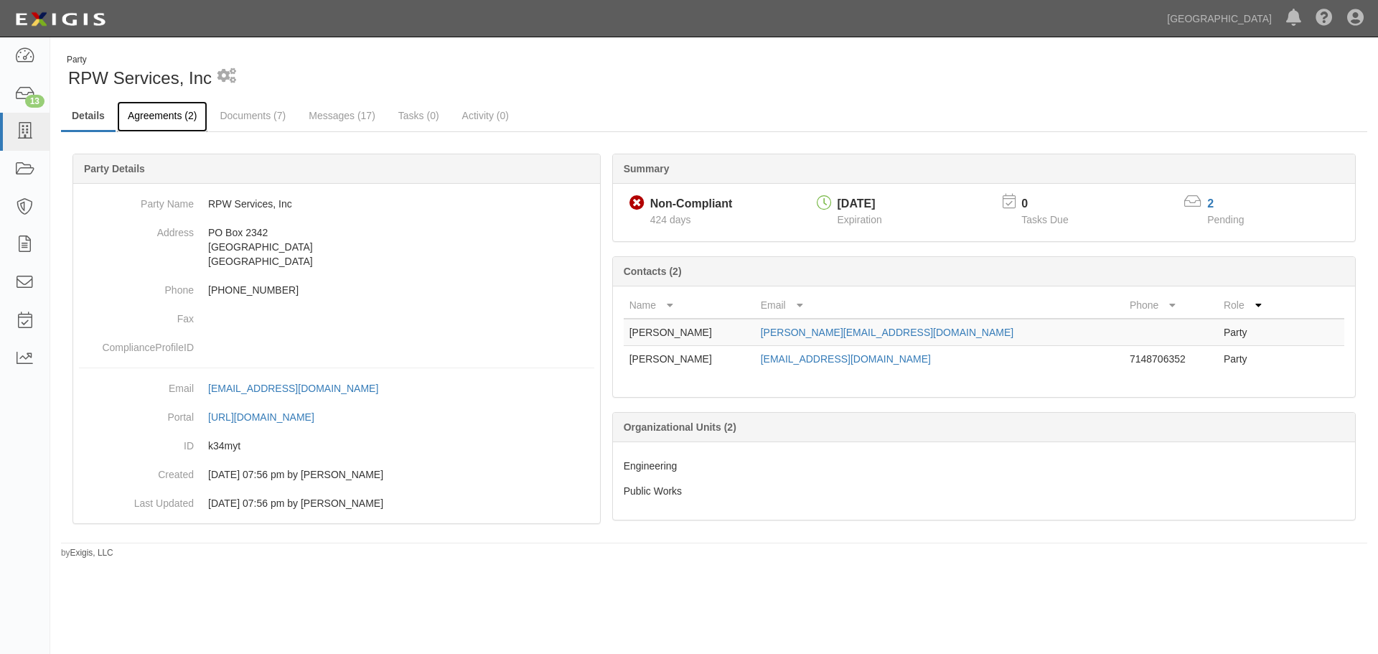
click at [182, 110] on link "Agreements (2)" at bounding box center [162, 116] width 90 height 31
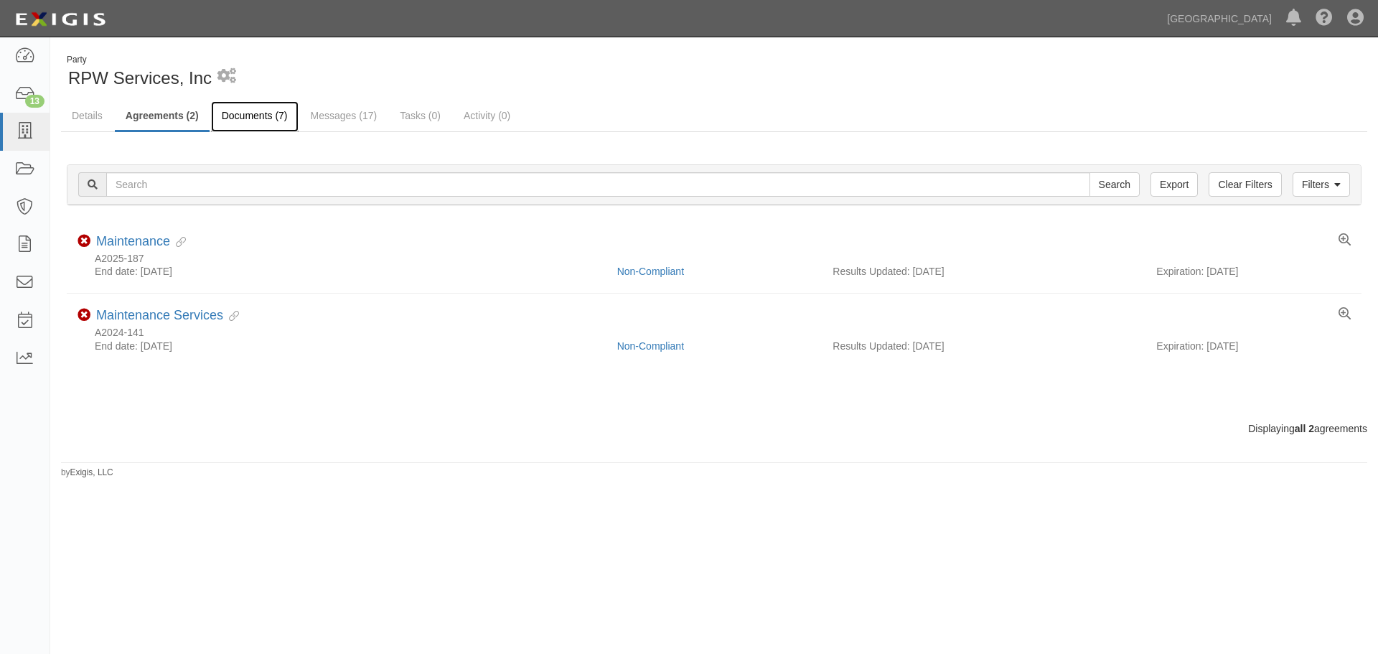
click at [265, 116] on link "Documents (7)" at bounding box center [255, 116] width 88 height 31
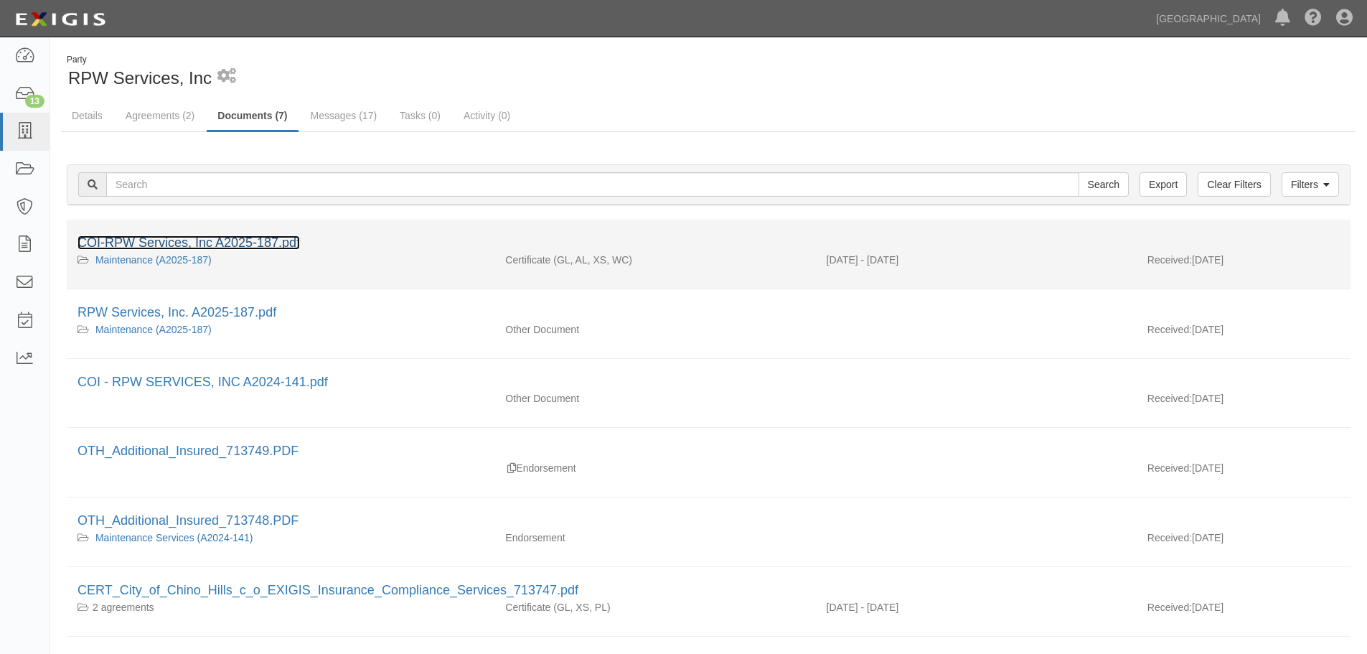
click at [260, 236] on link "COI-RPW Services, Inc A2025-187.pdf" at bounding box center [188, 242] width 222 height 14
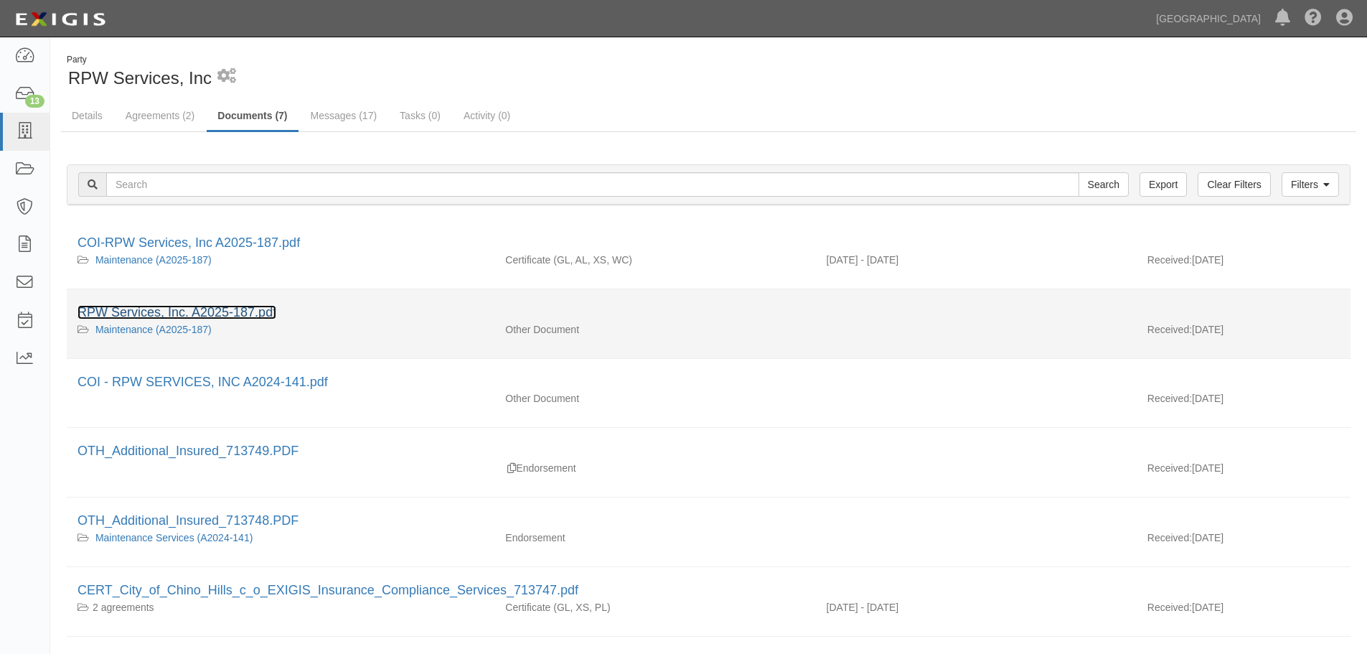
click at [251, 309] on link "RPW Services, Inc. A2025-187.pdf" at bounding box center [176, 312] width 199 height 14
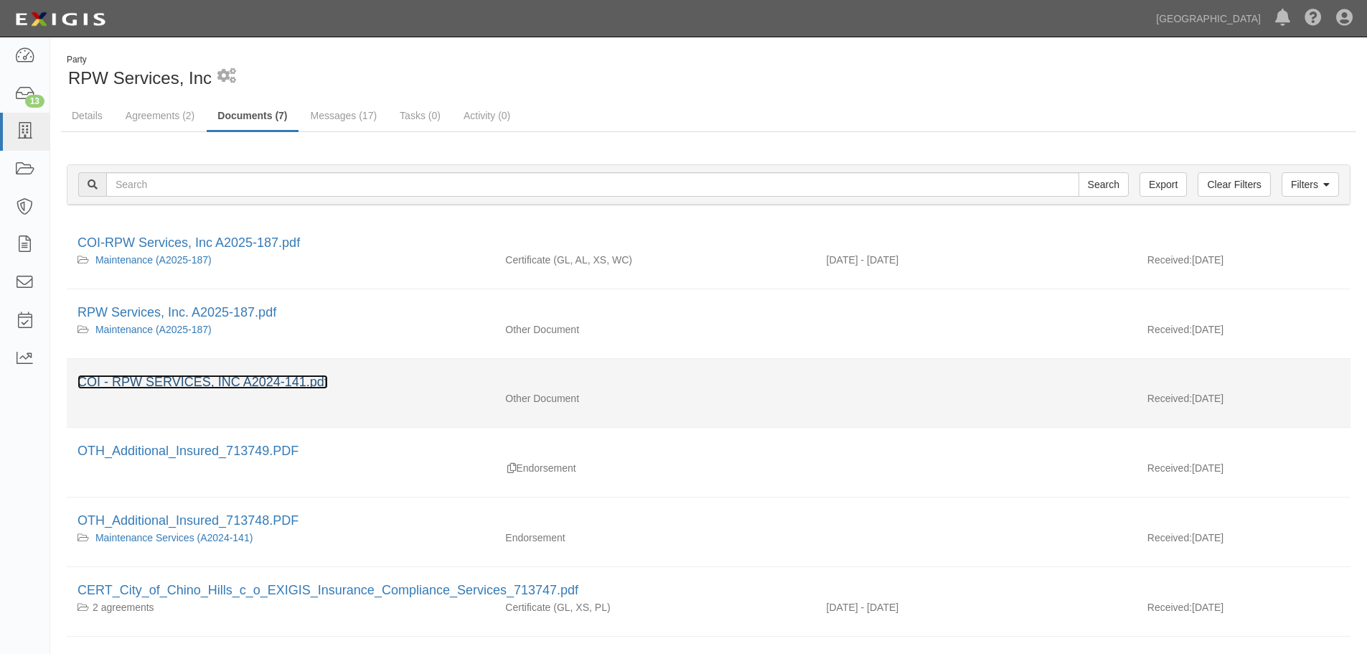
click at [230, 379] on link "COI - RPW SERVICES, INC A2024-141.pdf" at bounding box center [202, 382] width 250 height 14
